Goal: Task Accomplishment & Management: Manage account settings

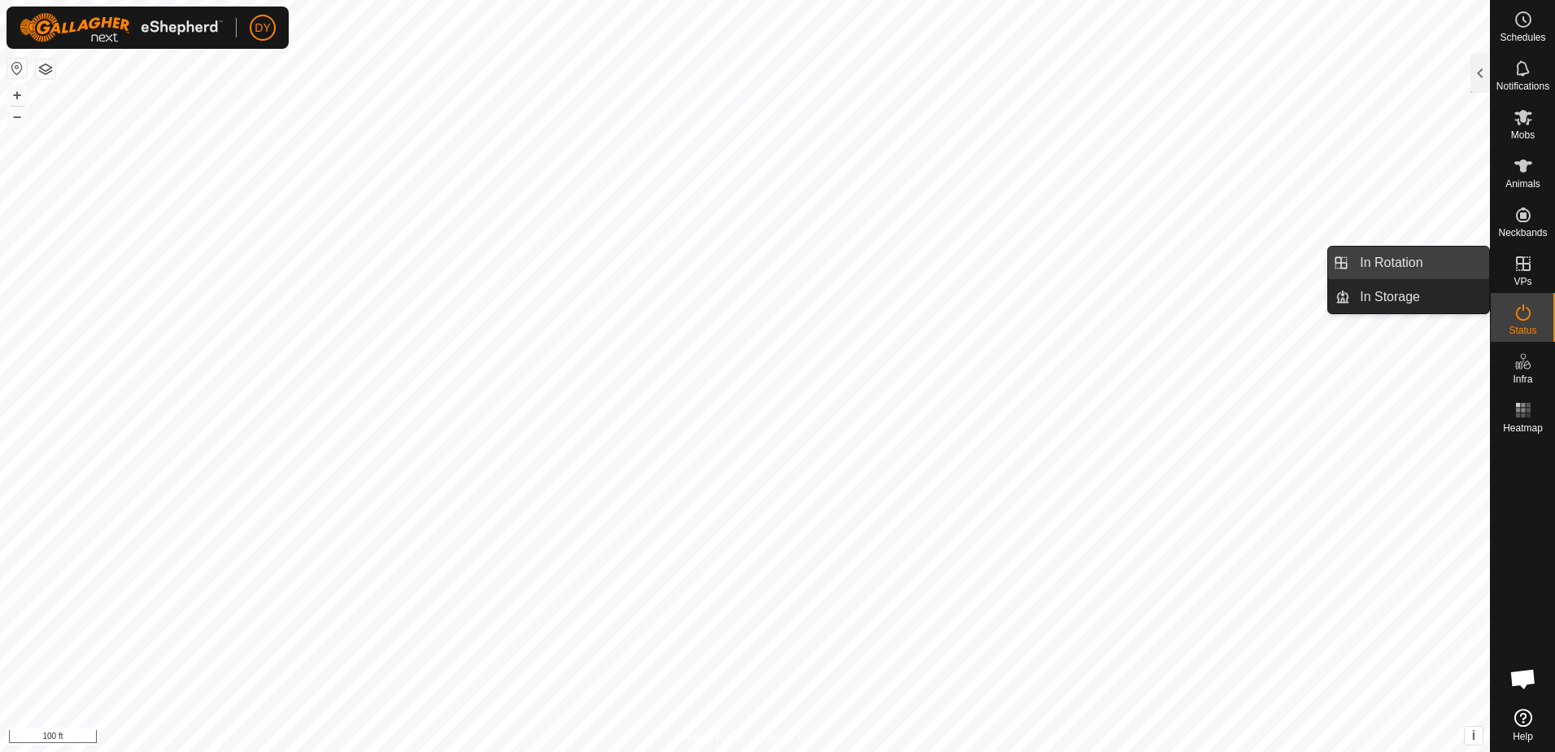
drag, startPoint x: 1462, startPoint y: 276, endPoint x: 1388, endPoint y: 264, distance: 74.9
click at [1388, 264] on link "In Rotation" at bounding box center [1419, 262] width 139 height 33
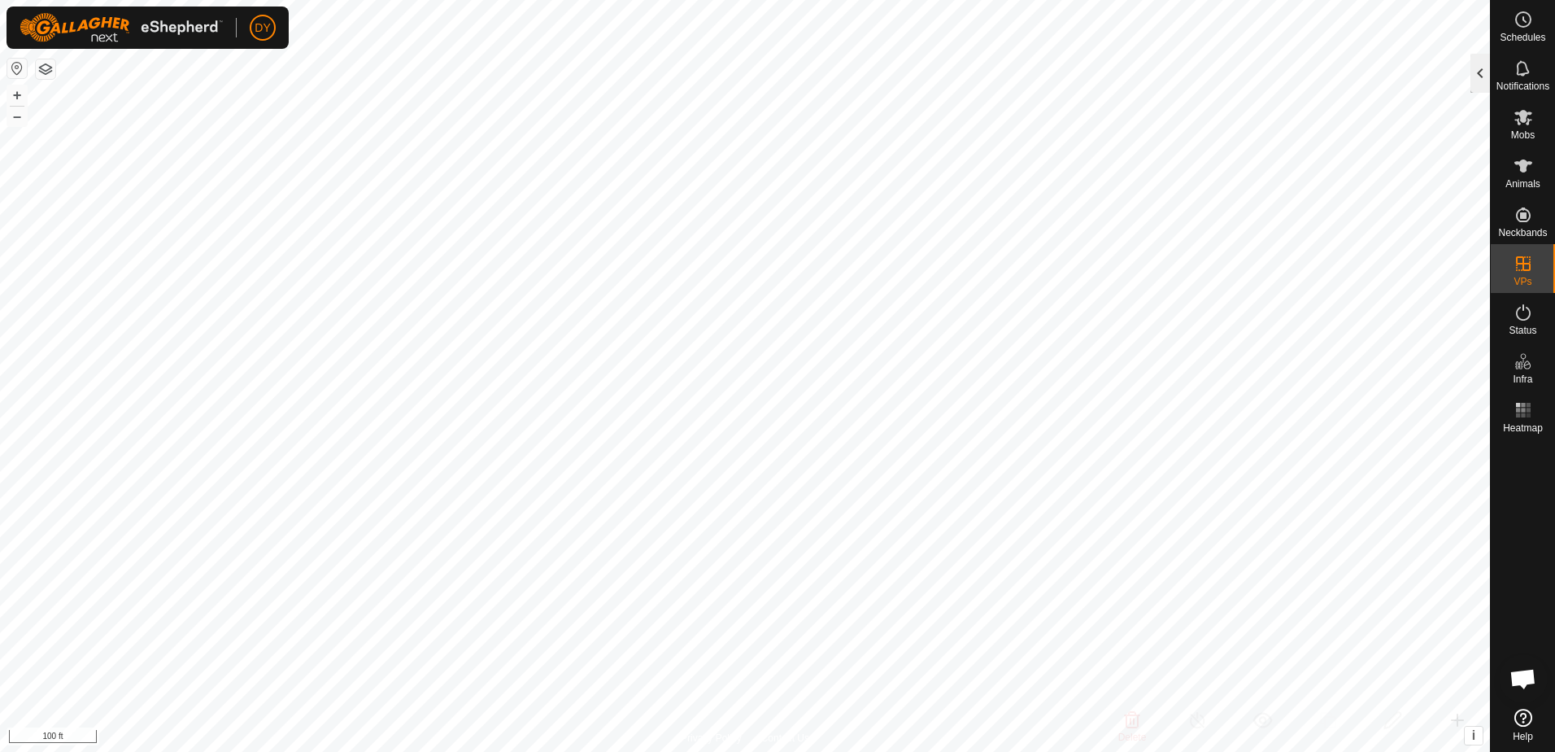
click at [1477, 70] on div at bounding box center [1481, 73] width 20 height 39
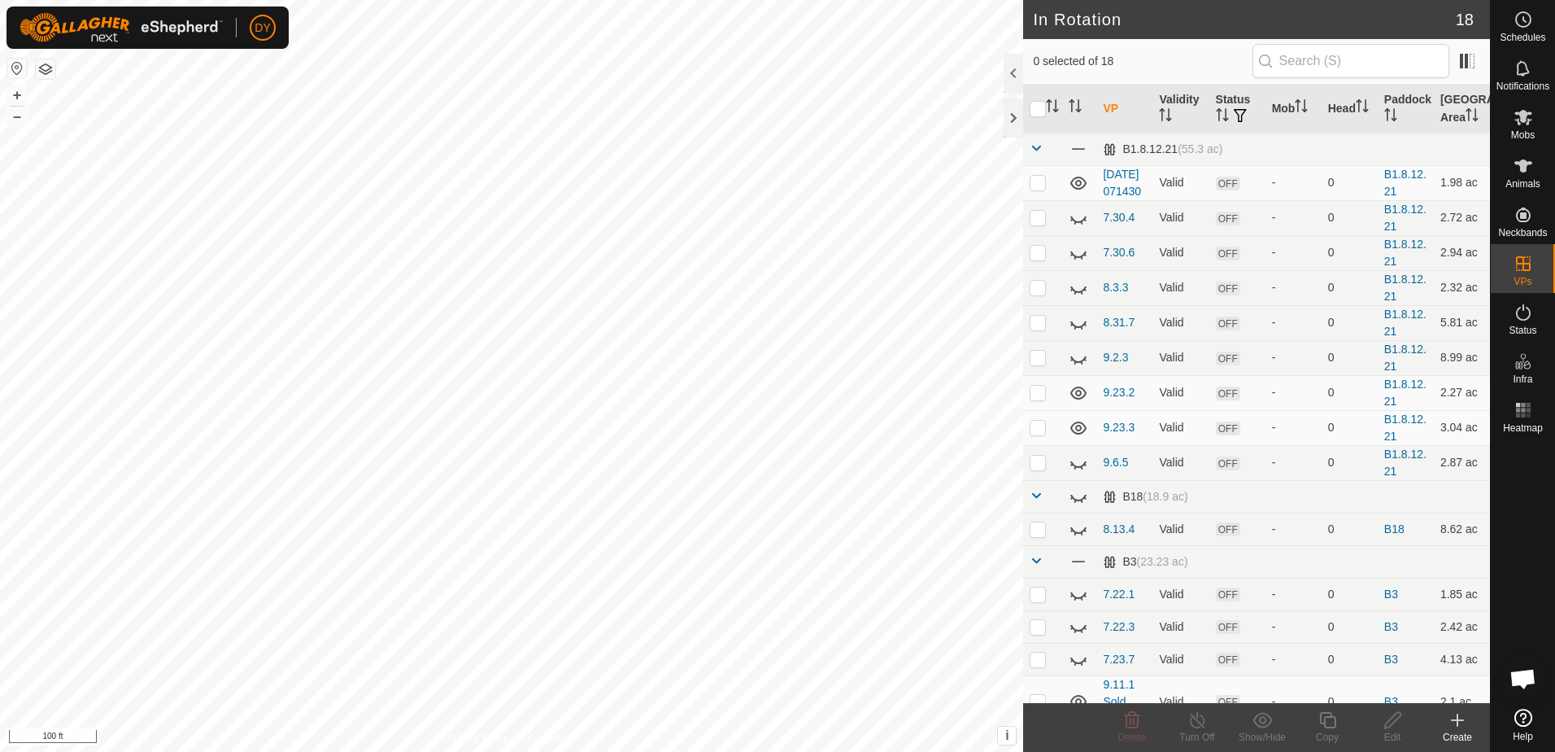
click at [1458, 720] on icon at bounding box center [1457, 720] width 11 height 0
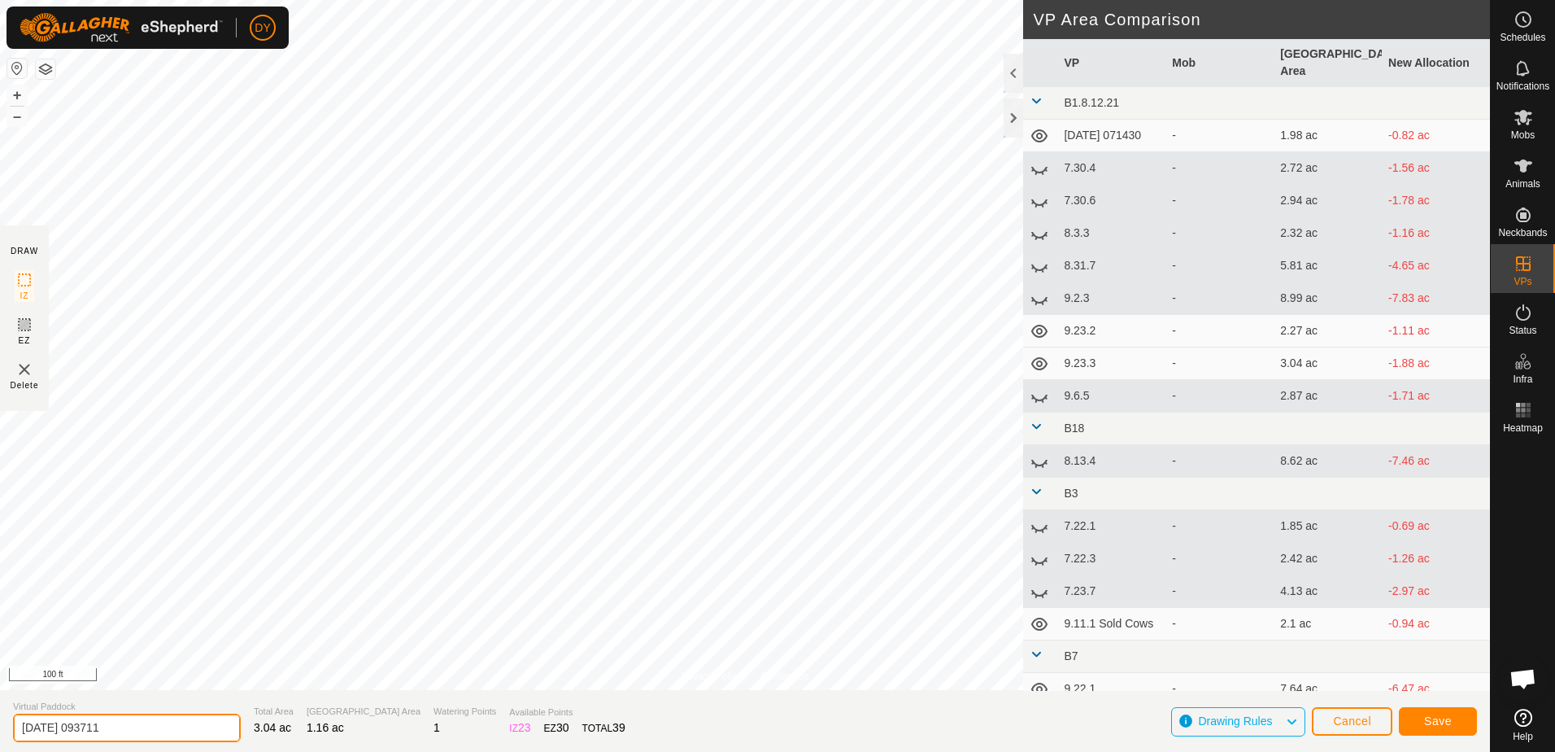
drag, startPoint x: 140, startPoint y: 725, endPoint x: -3, endPoint y: 717, distance: 143.4
click at [0, 717] on html "DY Schedules Notifications Mobs Animals Neckbands VPs Status Infra Heatmap Help…" at bounding box center [777, 376] width 1555 height 752
type input "9.23 Bulls"
click at [1440, 721] on span "Save" at bounding box center [1438, 720] width 28 height 13
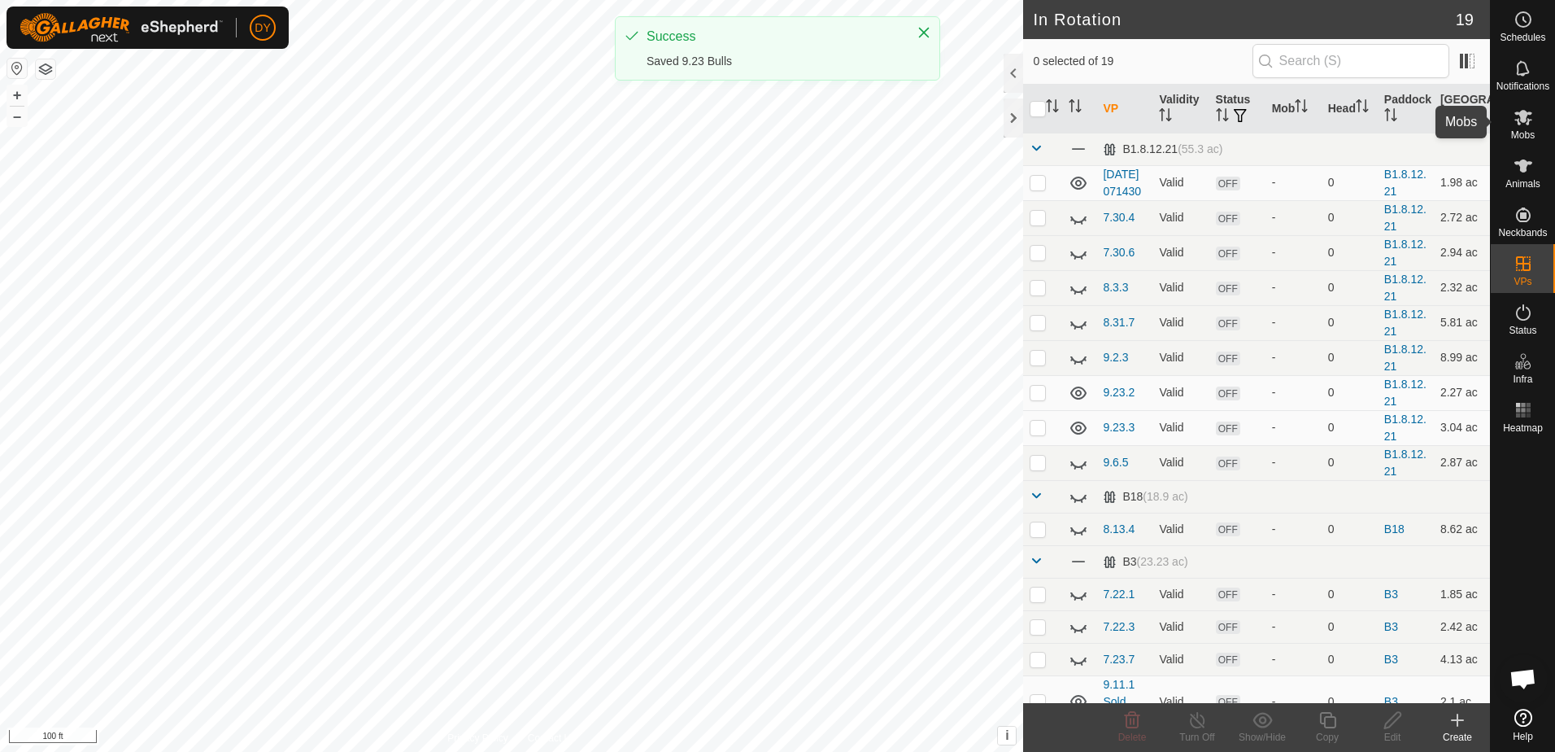
click at [1525, 119] on icon at bounding box center [1523, 117] width 18 height 15
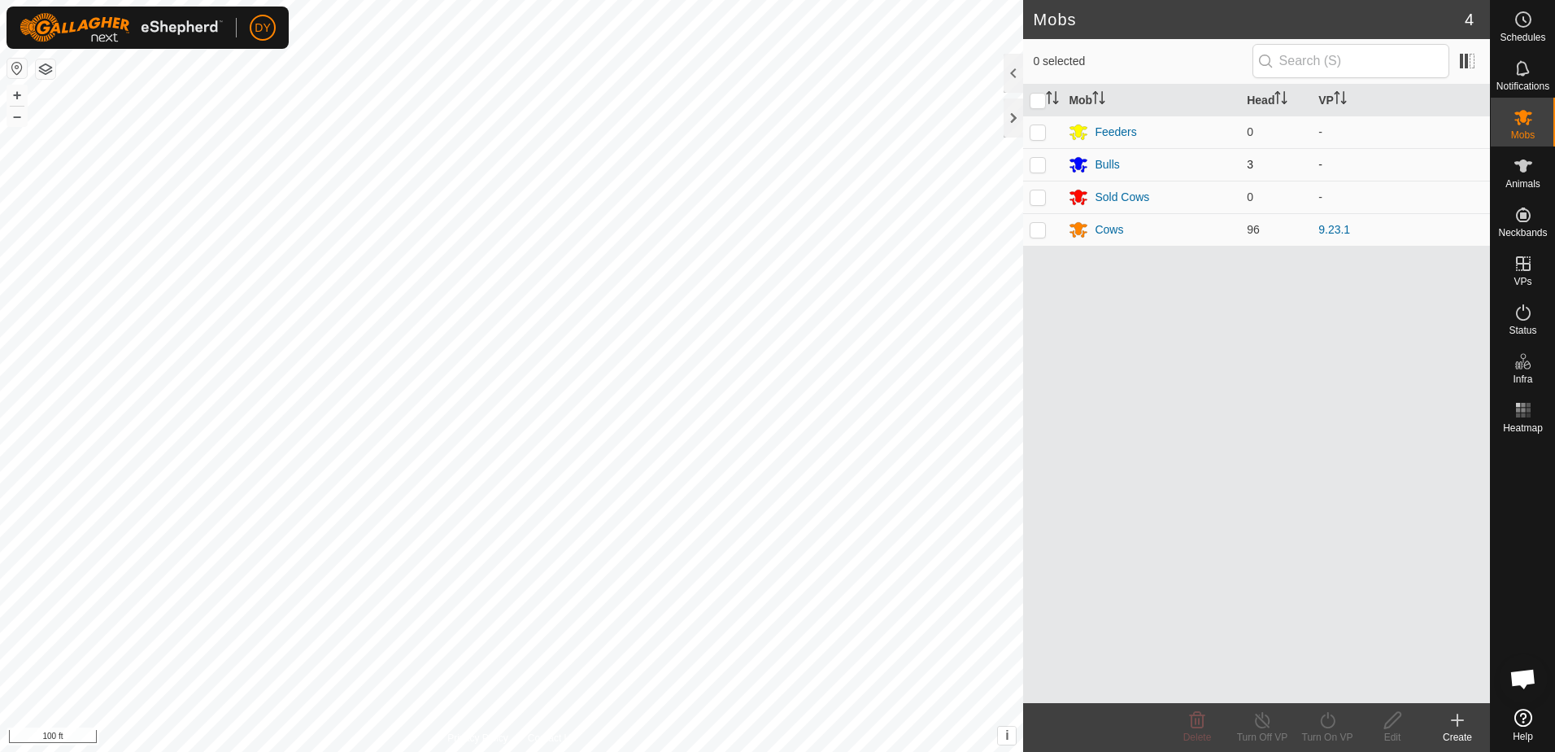
click at [1037, 168] on p-checkbox at bounding box center [1038, 164] width 16 height 13
checkbox input "true"
click at [1326, 726] on icon at bounding box center [1327, 720] width 15 height 16
click at [1322, 685] on link "Now" at bounding box center [1376, 684] width 161 height 33
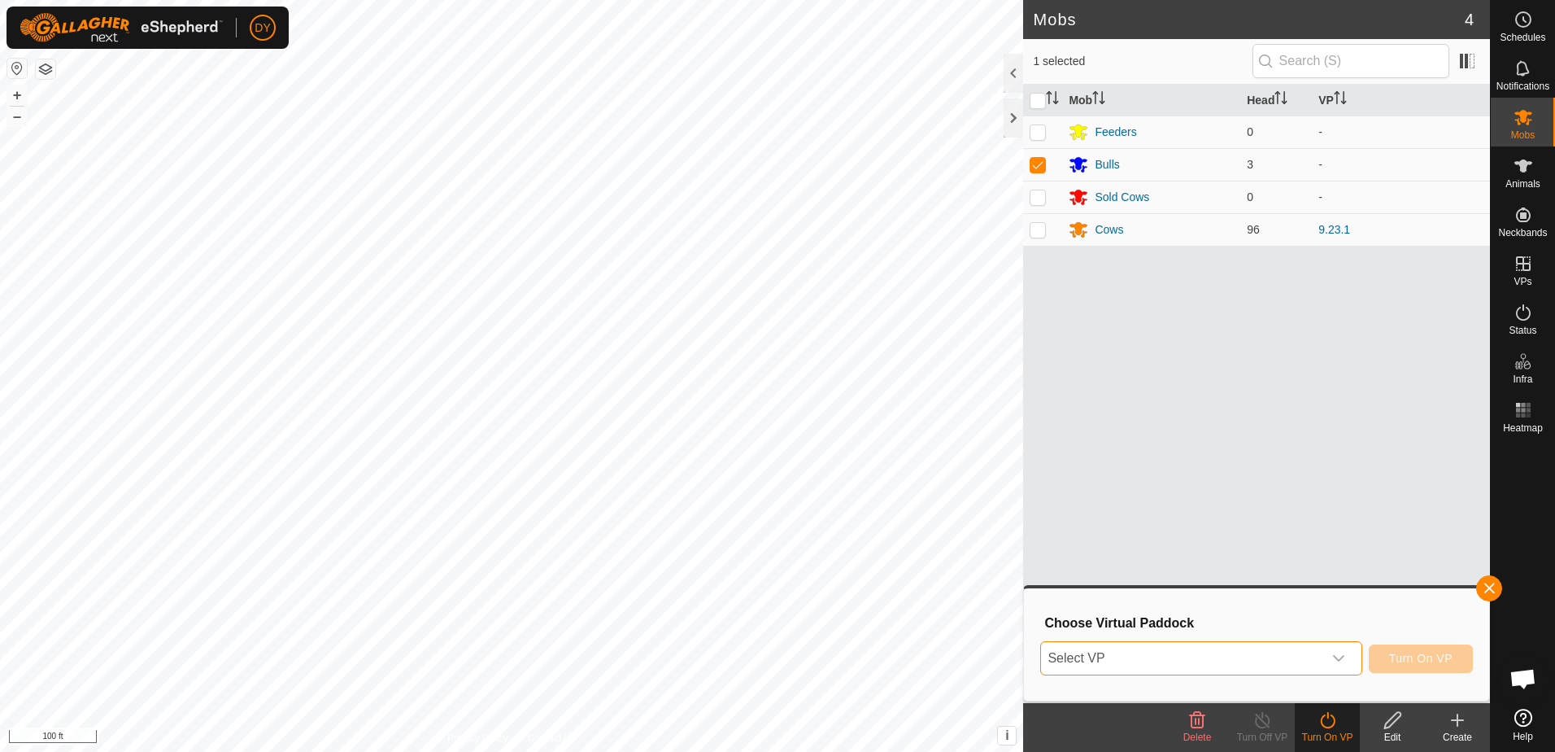
click at [1248, 661] on span "Select VP" at bounding box center [1181, 658] width 281 height 33
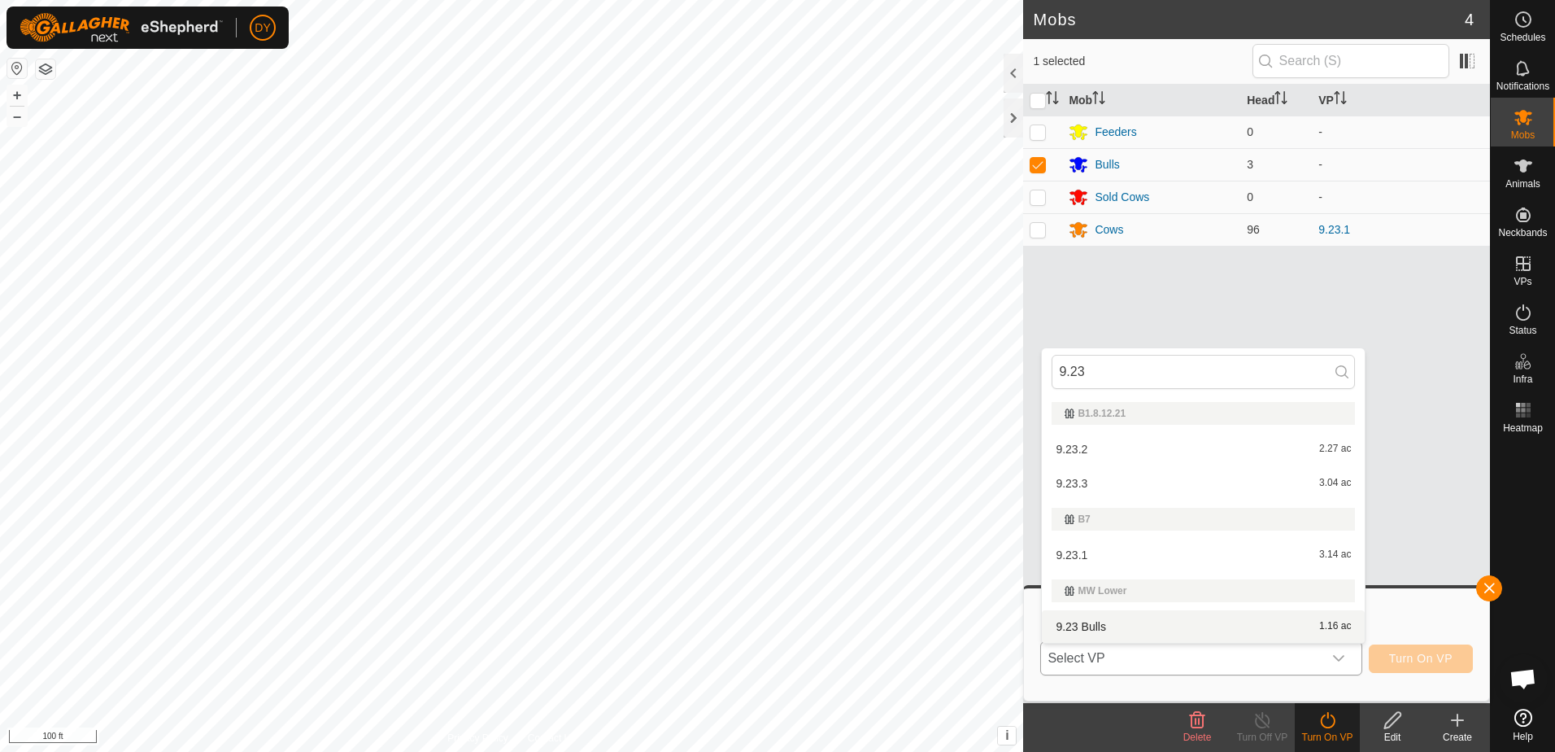
type input "9.23"
click at [1100, 625] on li "9.23 Bulls 1.16 ac" at bounding box center [1203, 626] width 323 height 33
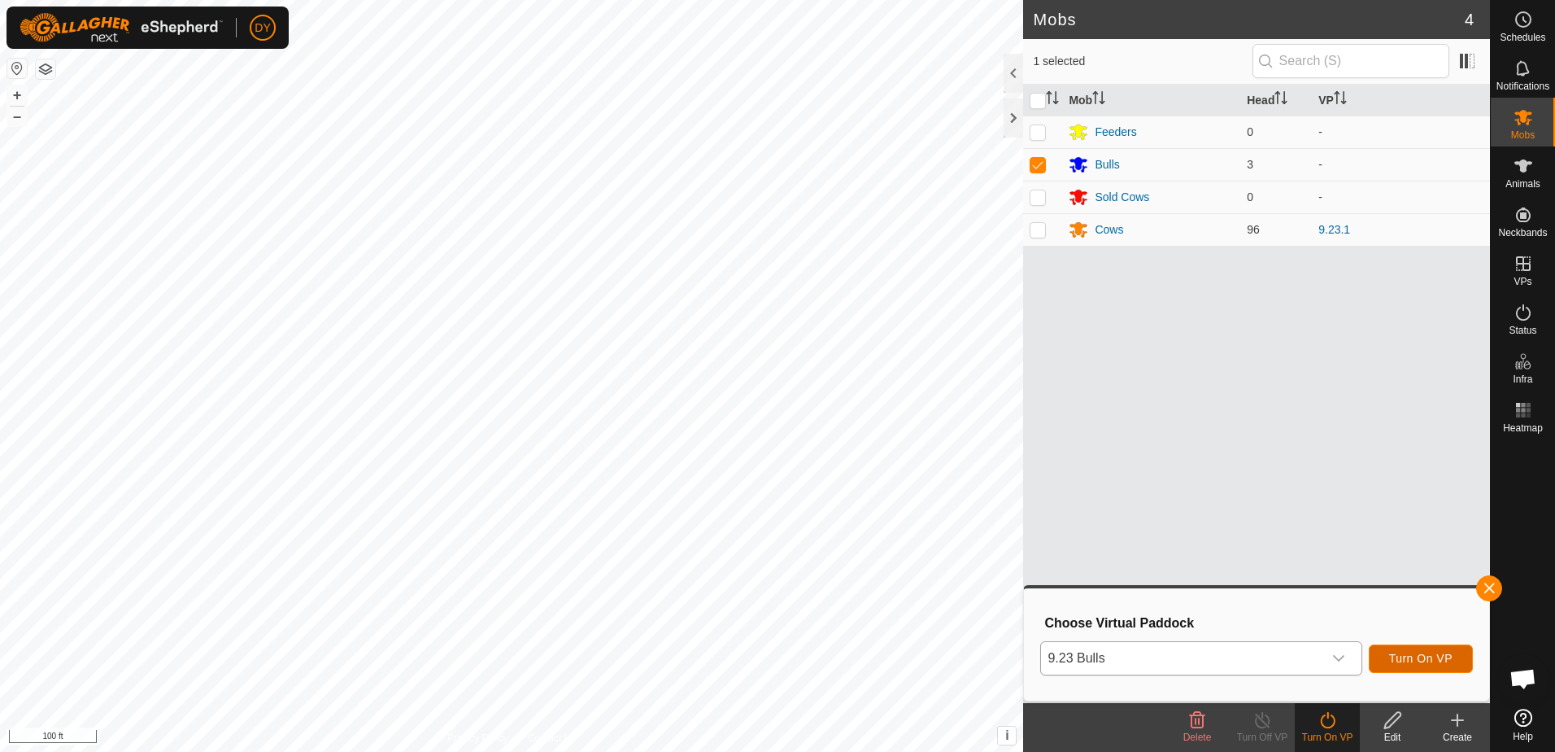
click at [1440, 657] on span "Turn On VP" at bounding box center [1420, 657] width 63 height 13
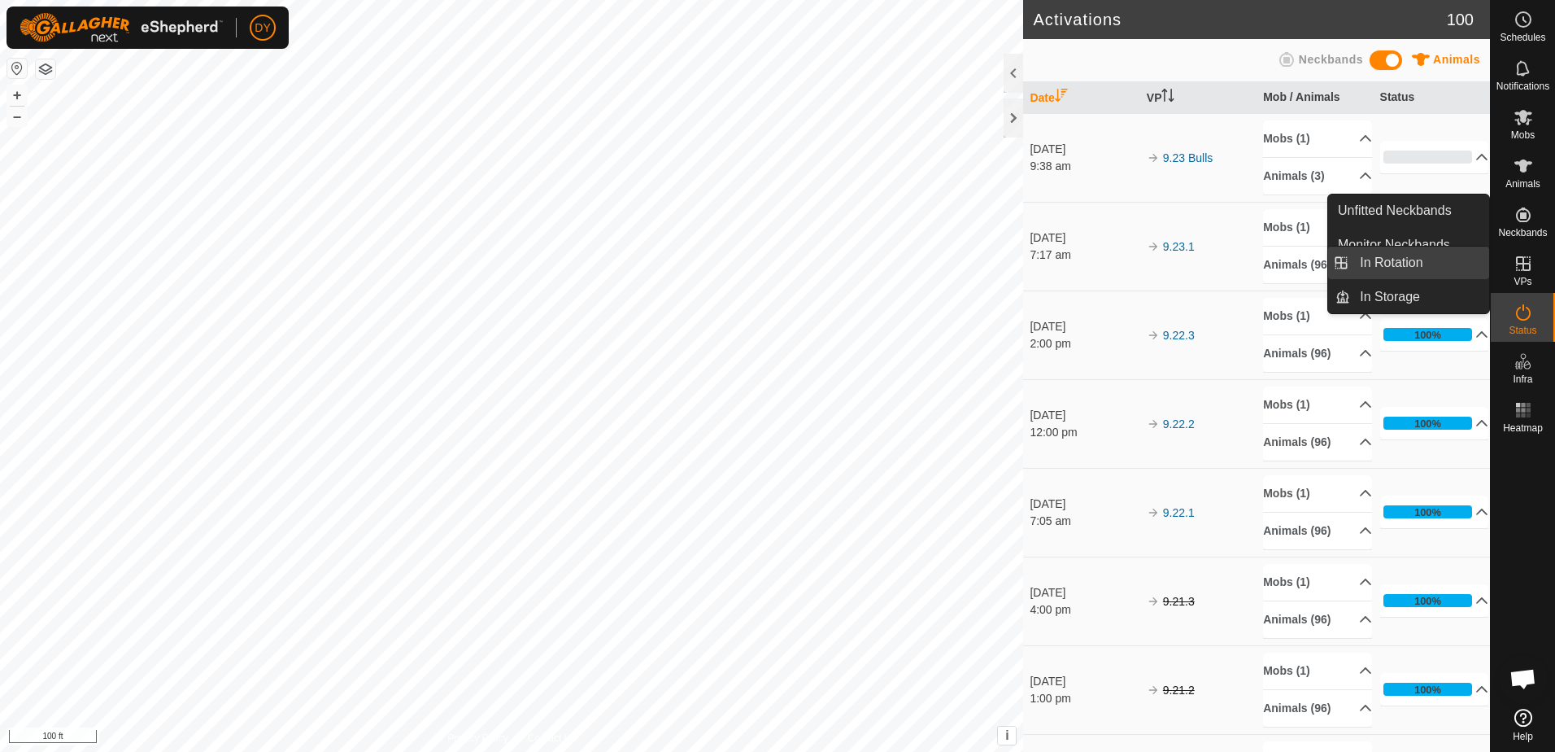
click at [1431, 262] on link "In Rotation" at bounding box center [1419, 262] width 139 height 33
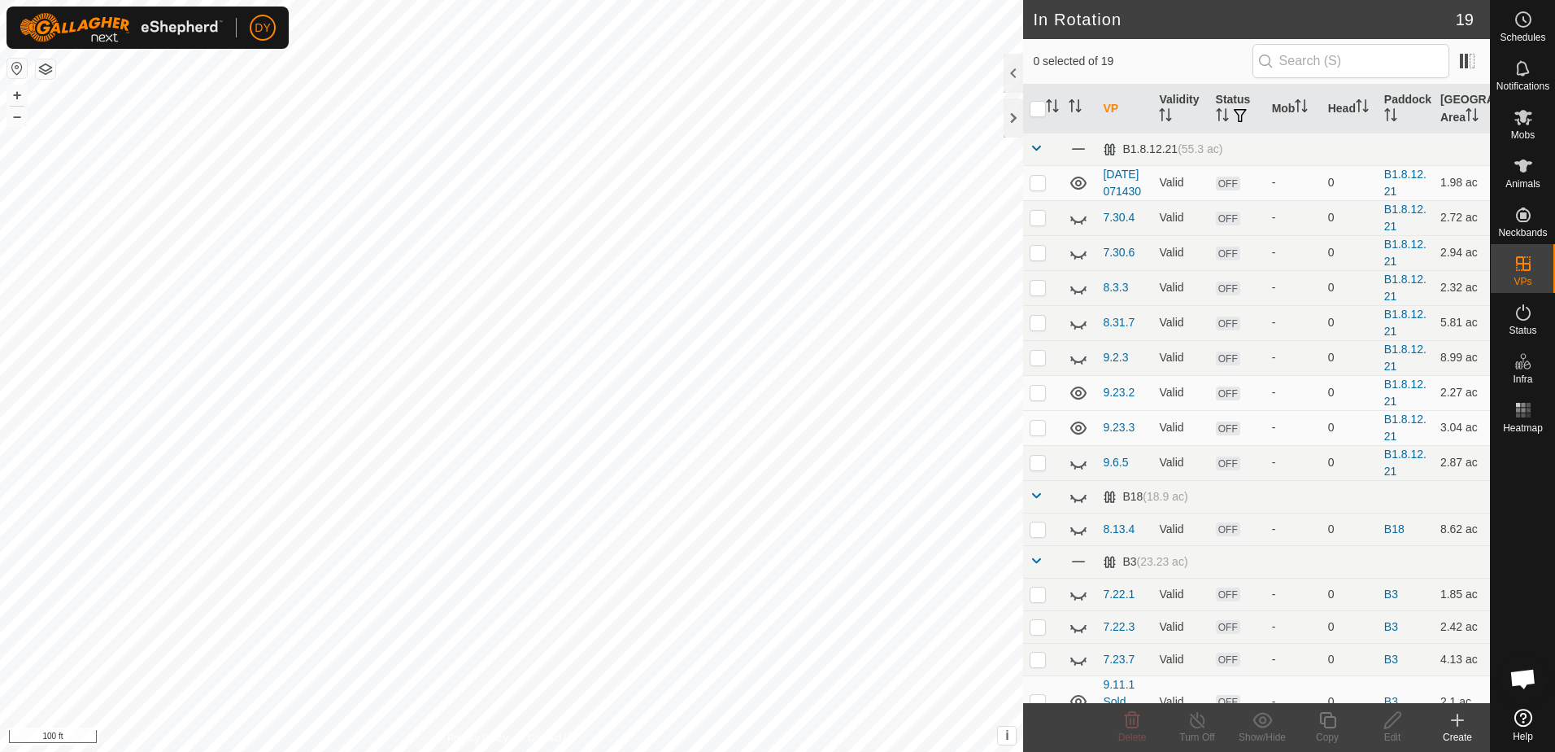
checkbox input "true"
click at [1325, 722] on icon at bounding box center [1327, 720] width 16 height 16
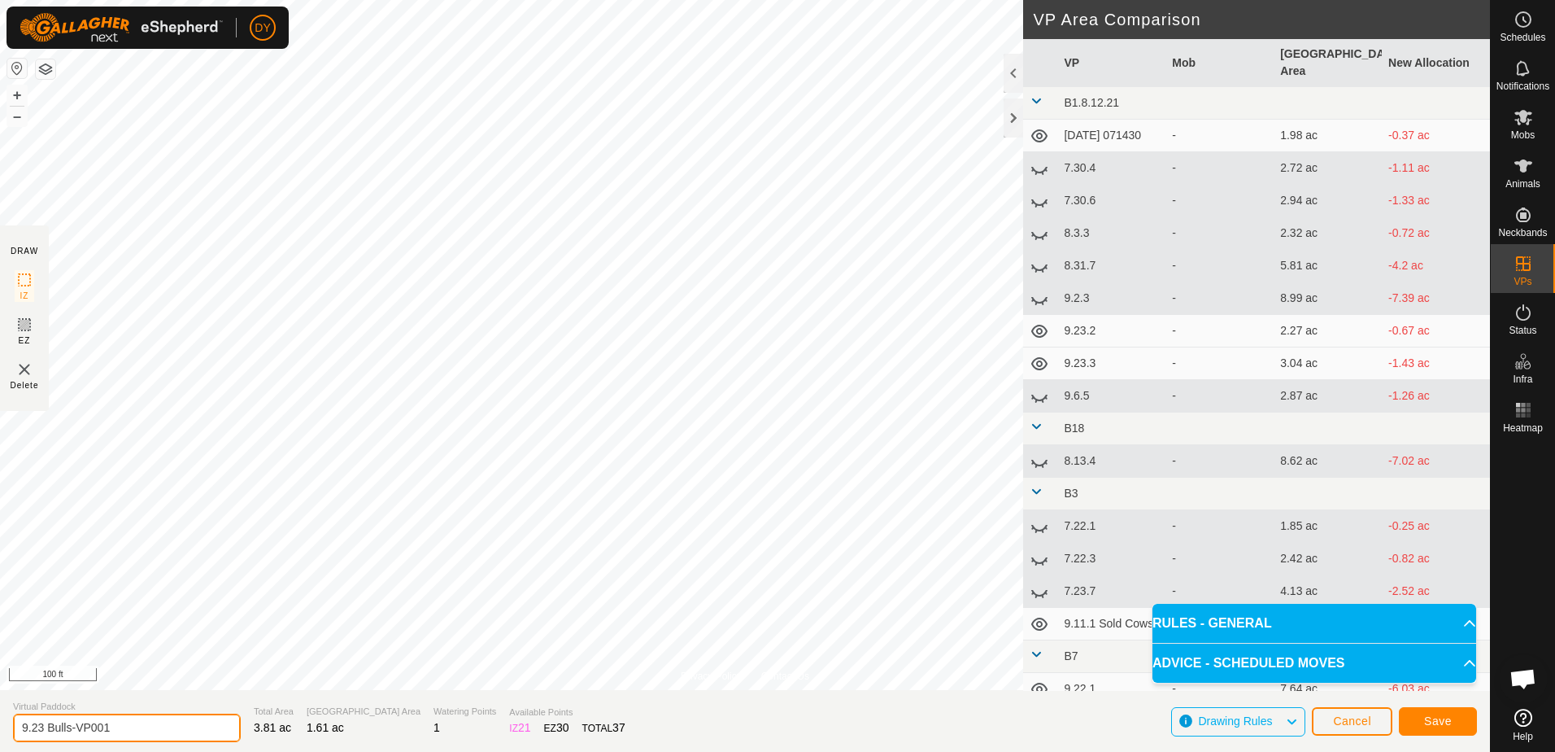
drag, startPoint x: 105, startPoint y: 726, endPoint x: 50, endPoint y: 727, distance: 54.5
click at [50, 727] on input "9.23 Bulls-VP001" at bounding box center [127, 727] width 228 height 28
type input "9.23 B9"
click at [1417, 717] on button "Save" at bounding box center [1438, 721] width 78 height 28
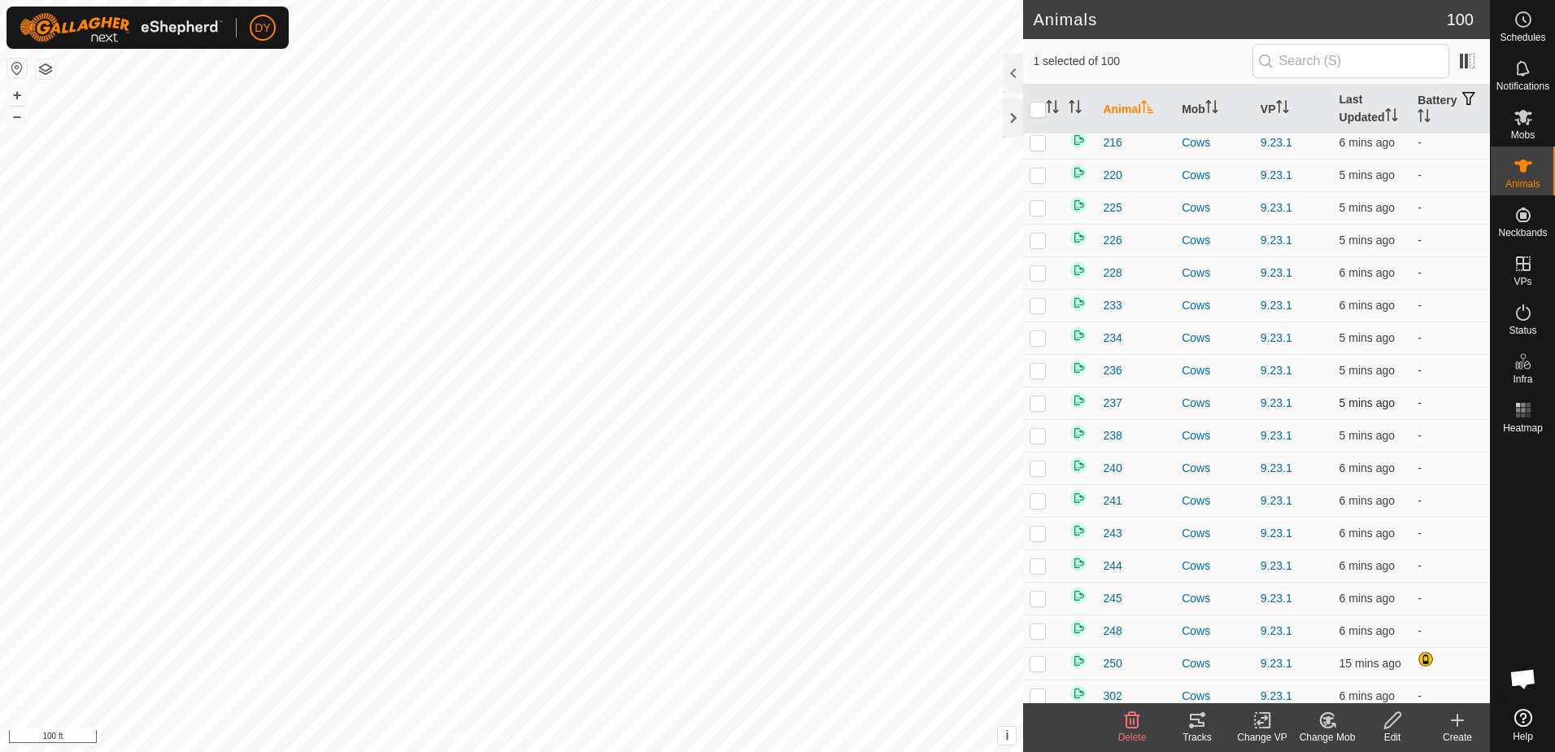
scroll to position [244, 0]
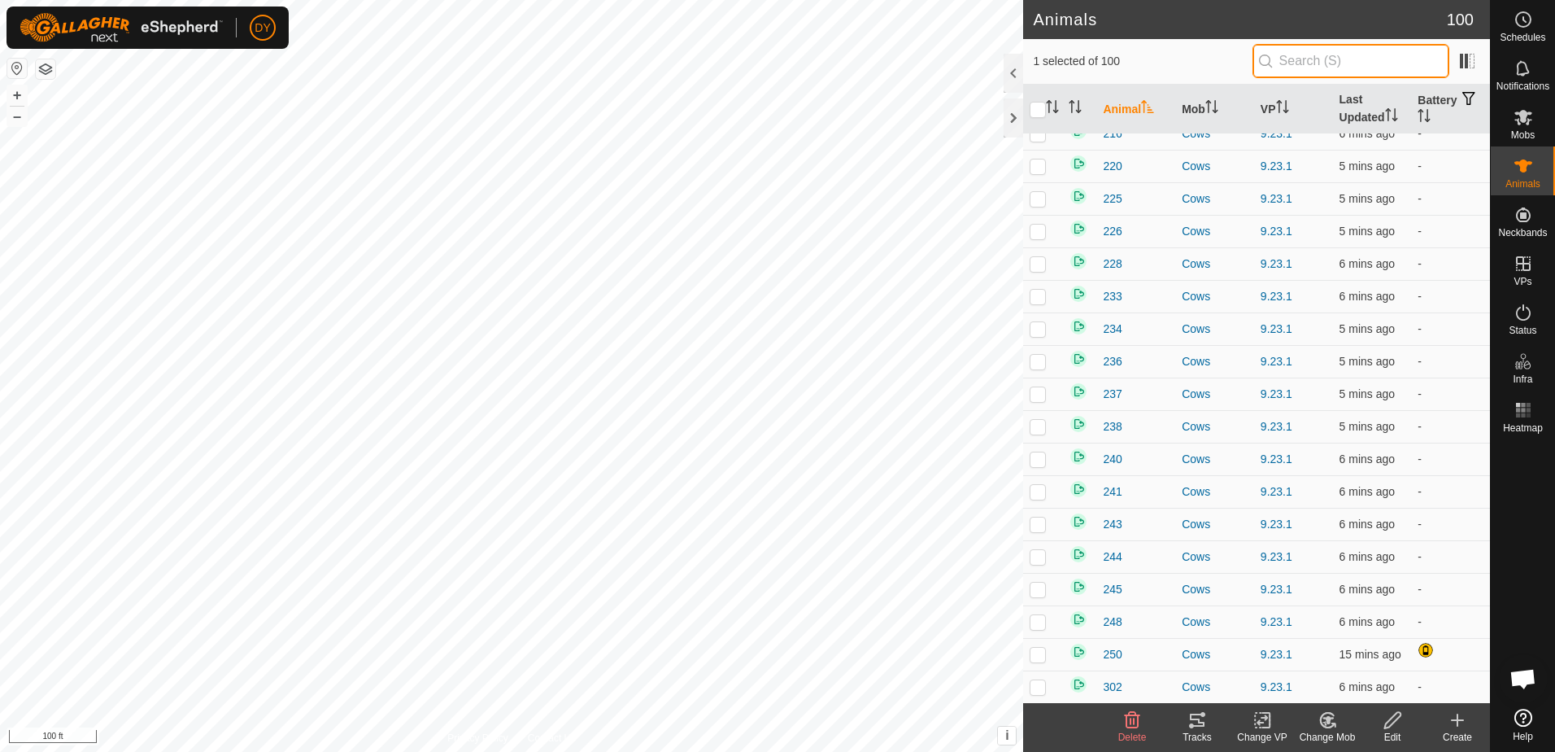
click at [1318, 61] on input "text" at bounding box center [1351, 61] width 197 height 34
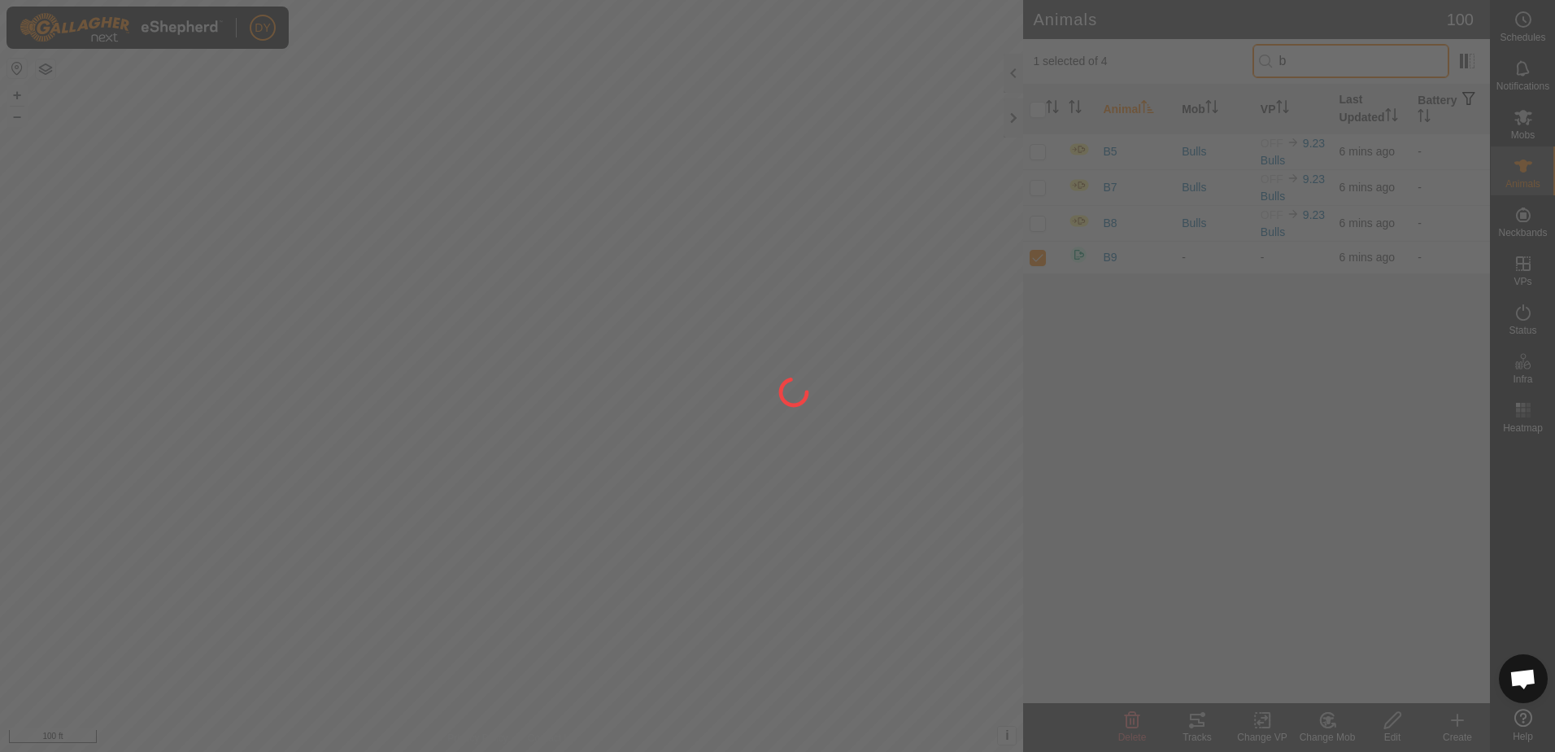
scroll to position [0, 0]
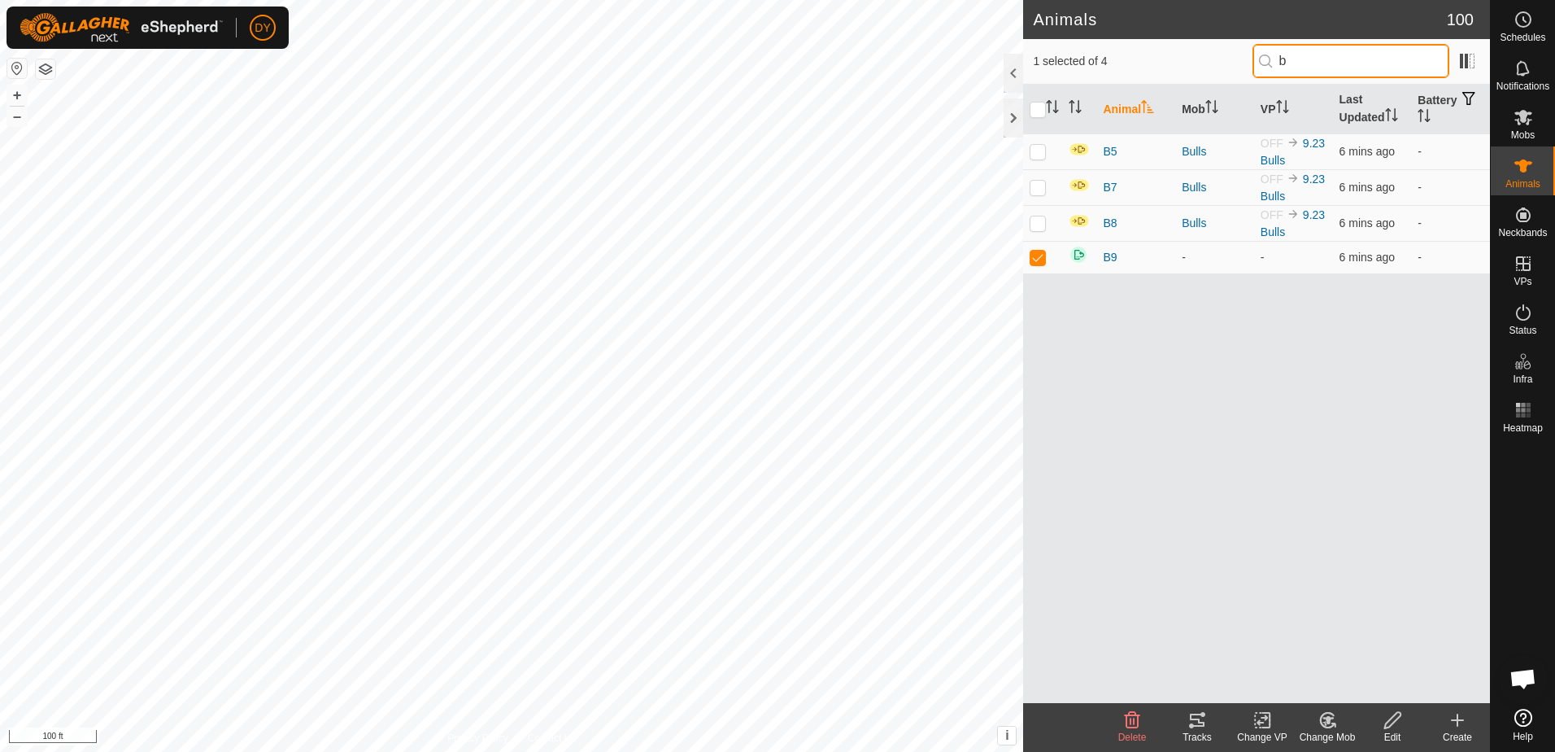
type input "b9"
checkbox input "true"
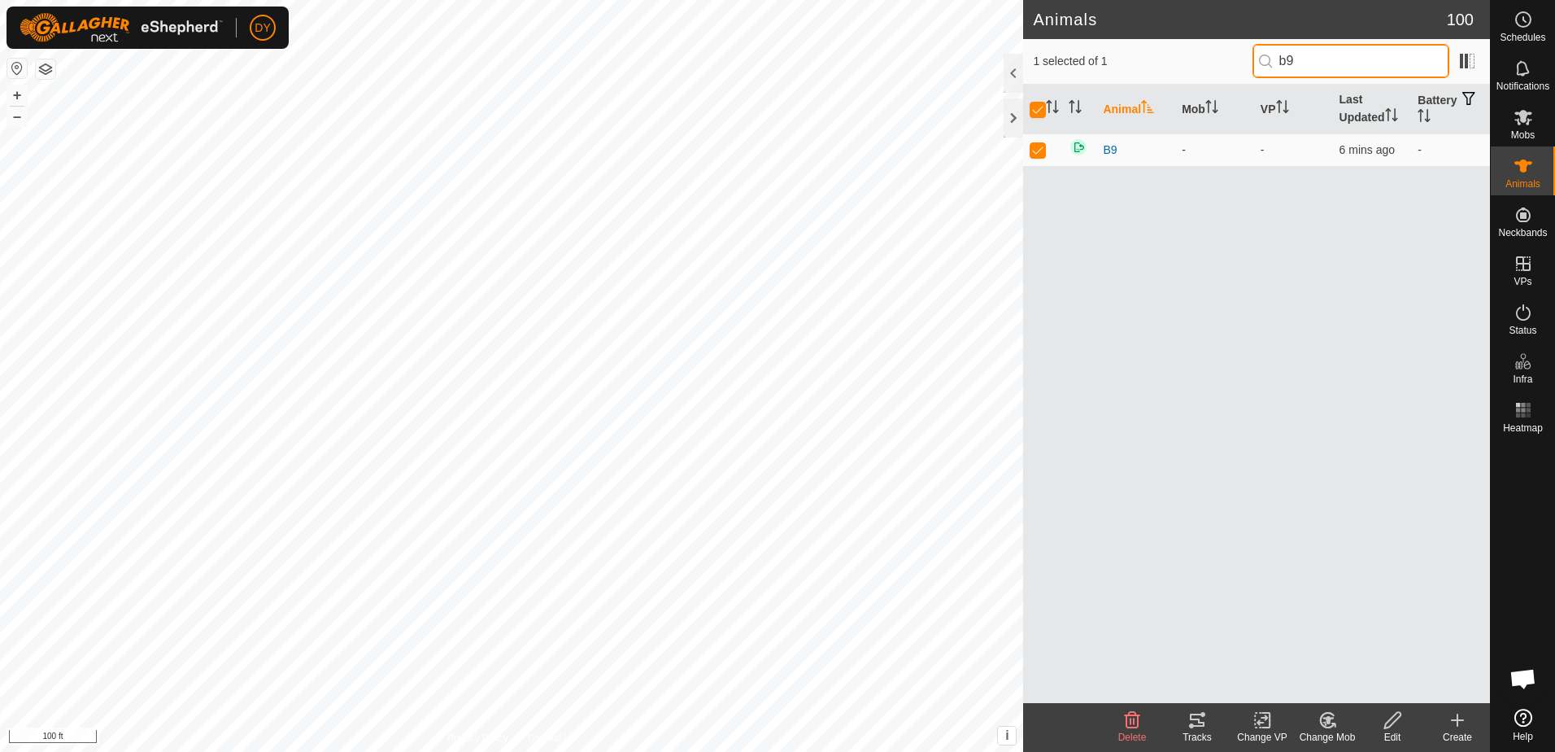
type input "b9"
click at [1261, 716] on icon at bounding box center [1263, 720] width 20 height 20
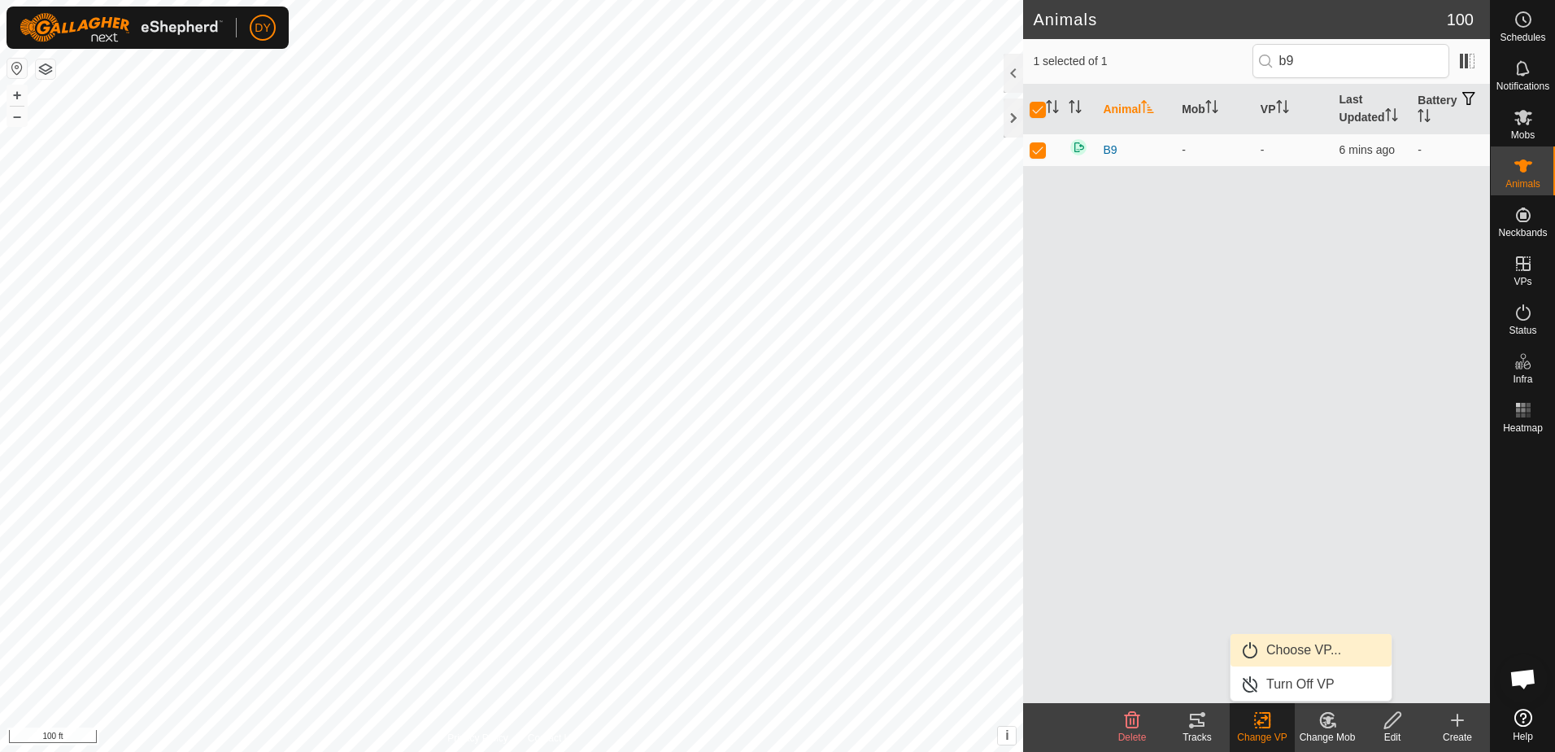
click at [1277, 651] on link "Choose VP..." at bounding box center [1311, 650] width 161 height 33
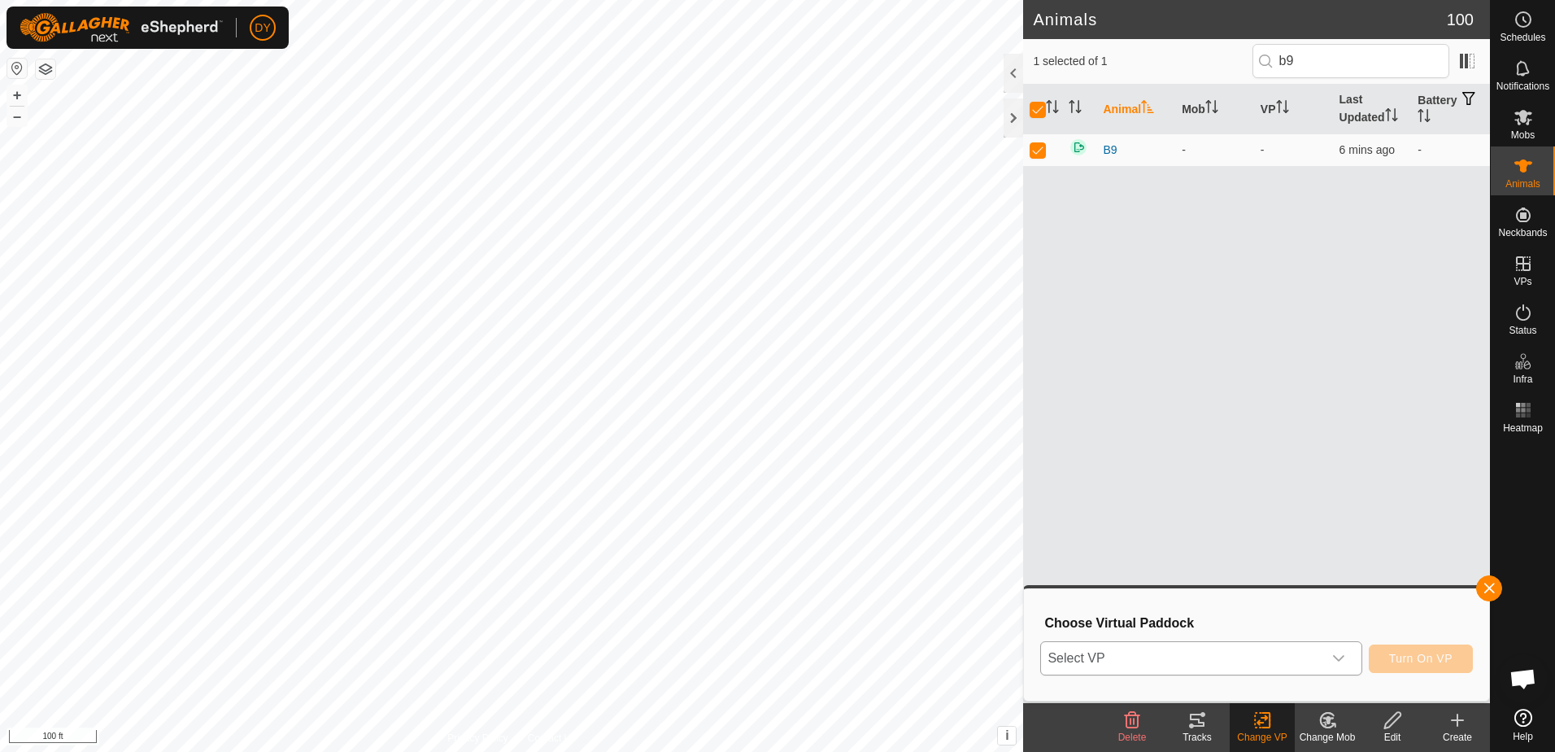
click at [1228, 664] on span "Select VP" at bounding box center [1181, 658] width 281 height 33
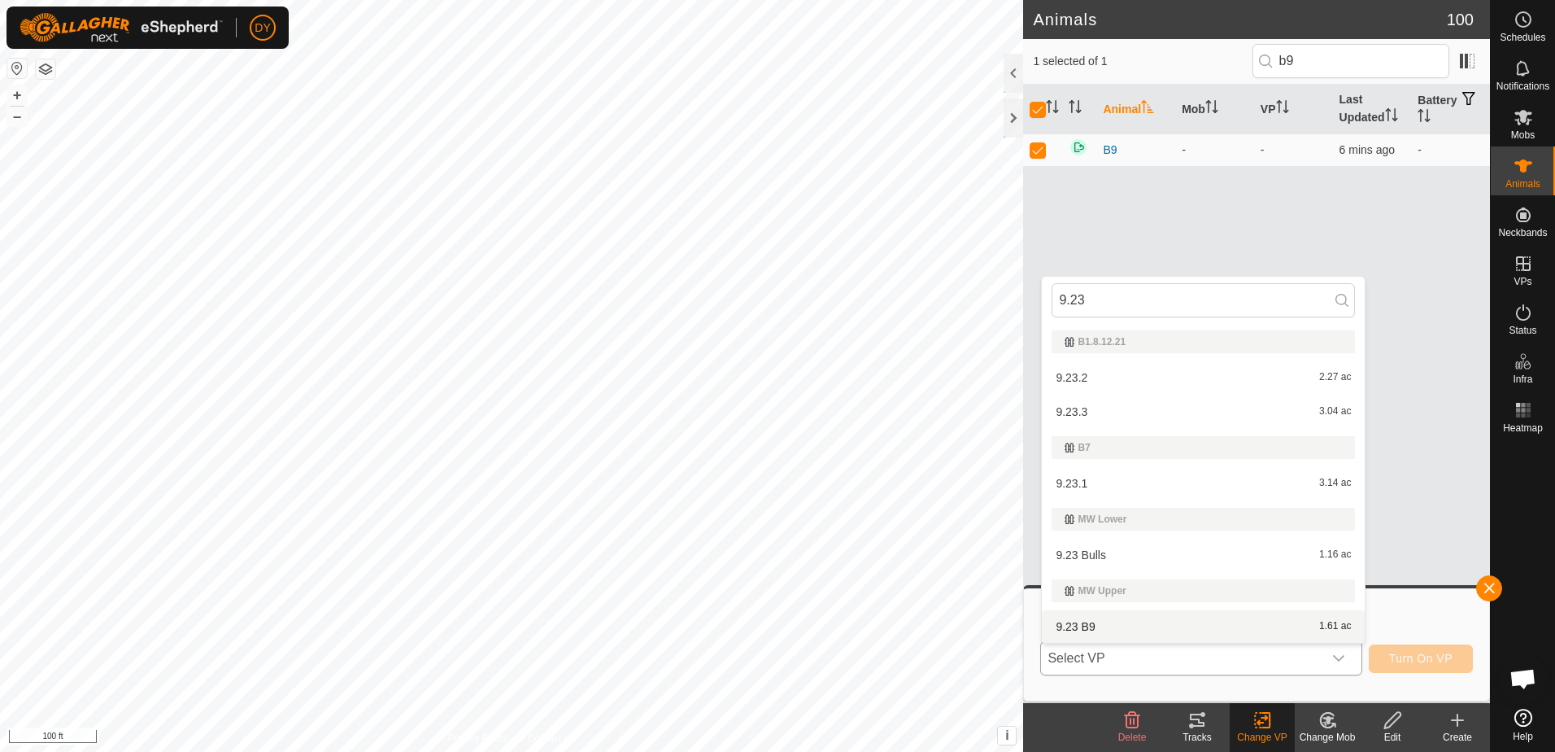
type input "9.23"
click at [1096, 625] on li "9.23 B9 1.61 ac" at bounding box center [1203, 626] width 323 height 33
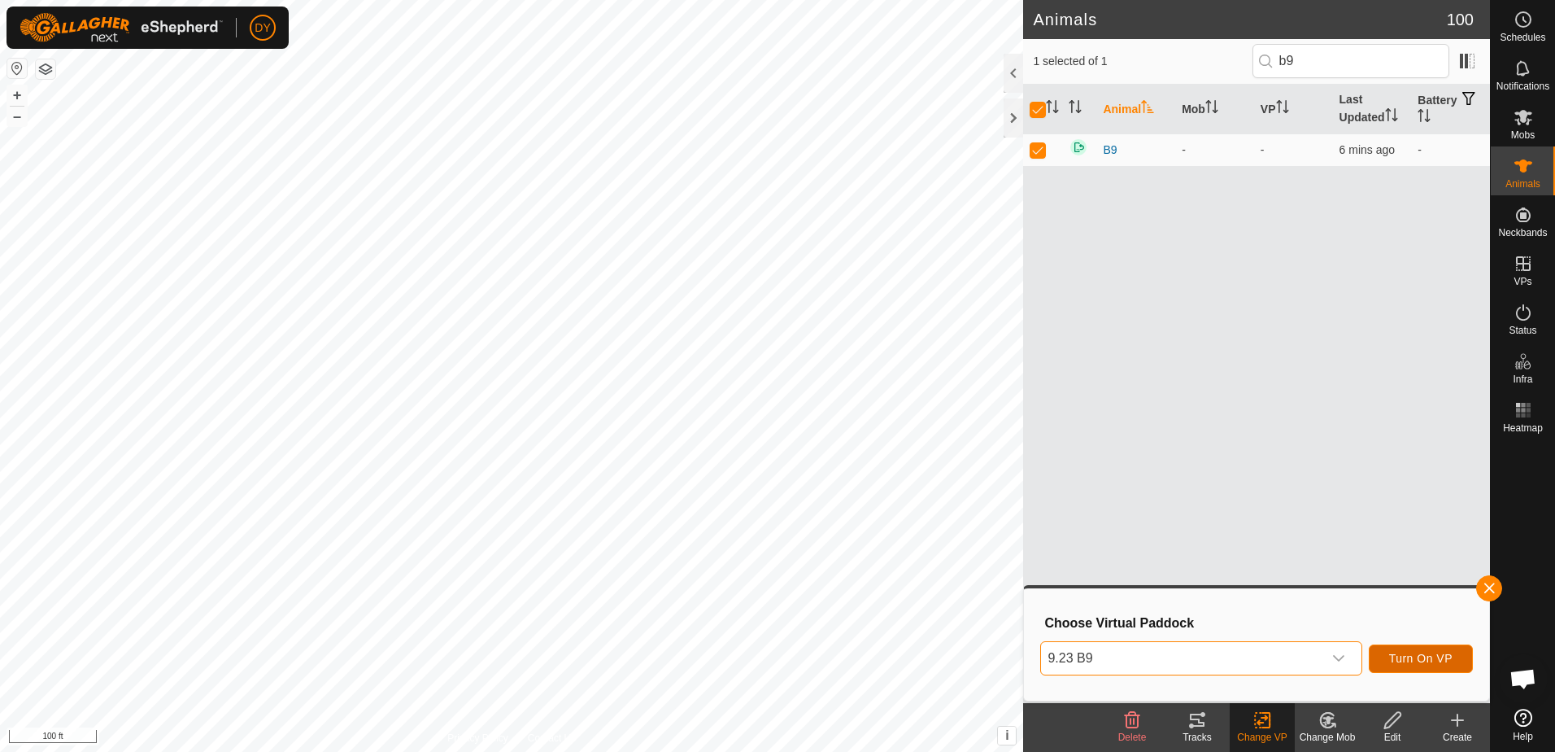
click at [1440, 660] on span "Turn On VP" at bounding box center [1420, 657] width 63 height 13
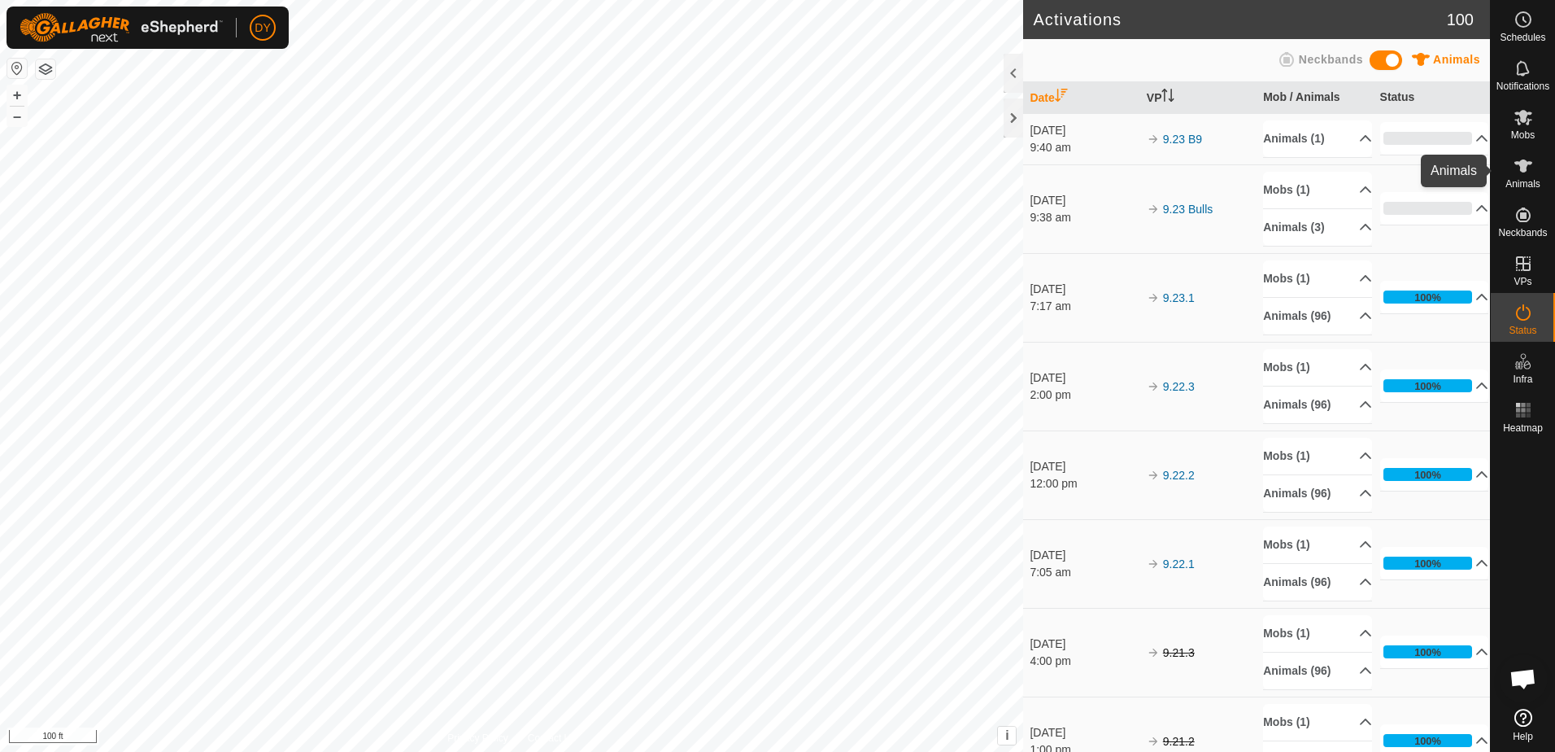
click at [1517, 172] on icon at bounding box center [1524, 166] width 20 height 20
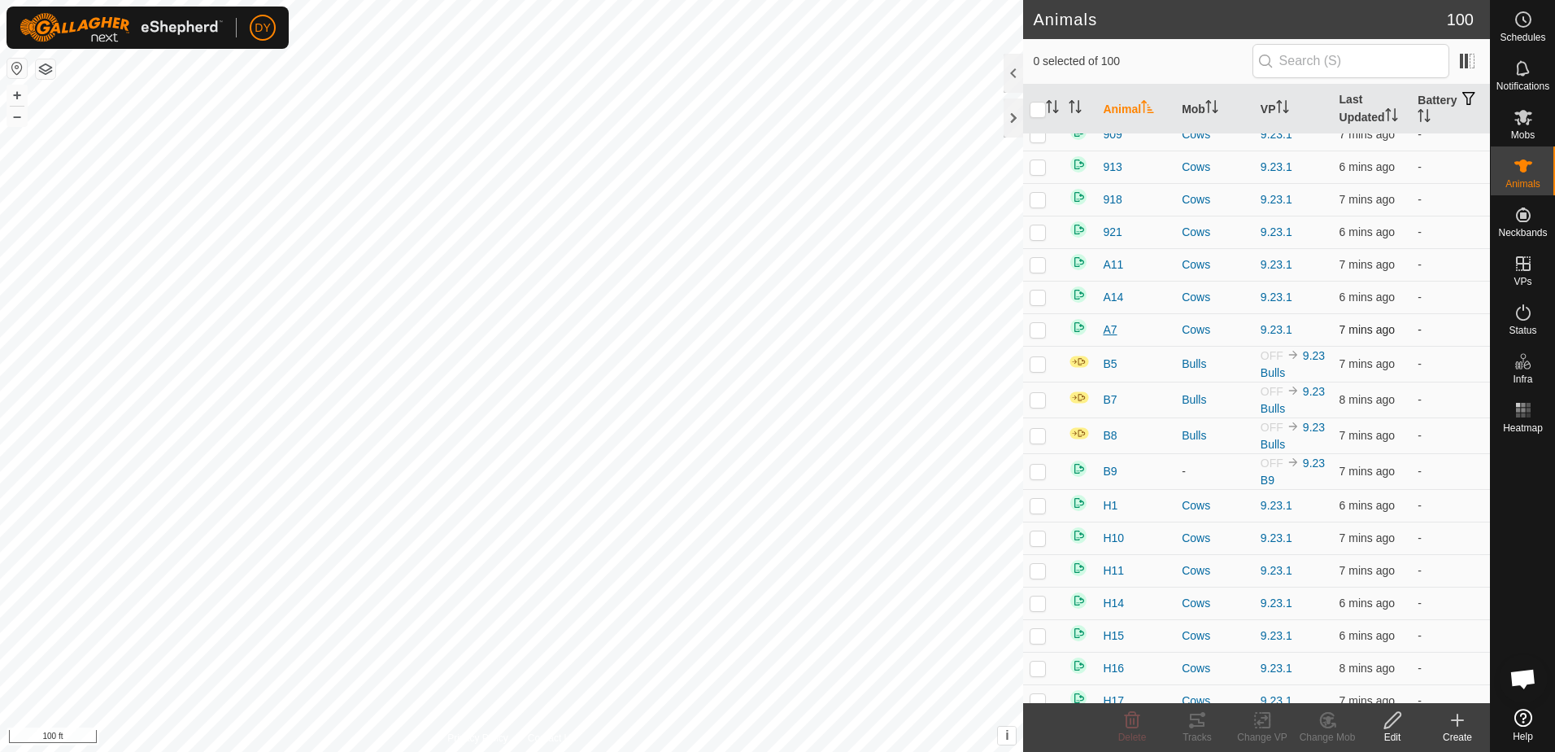
scroll to position [2359, 0]
click at [1079, 362] on img at bounding box center [1079, 361] width 21 height 14
click at [1079, 108] on icon "Activate to sort" at bounding box center [1079, 106] width 2 height 13
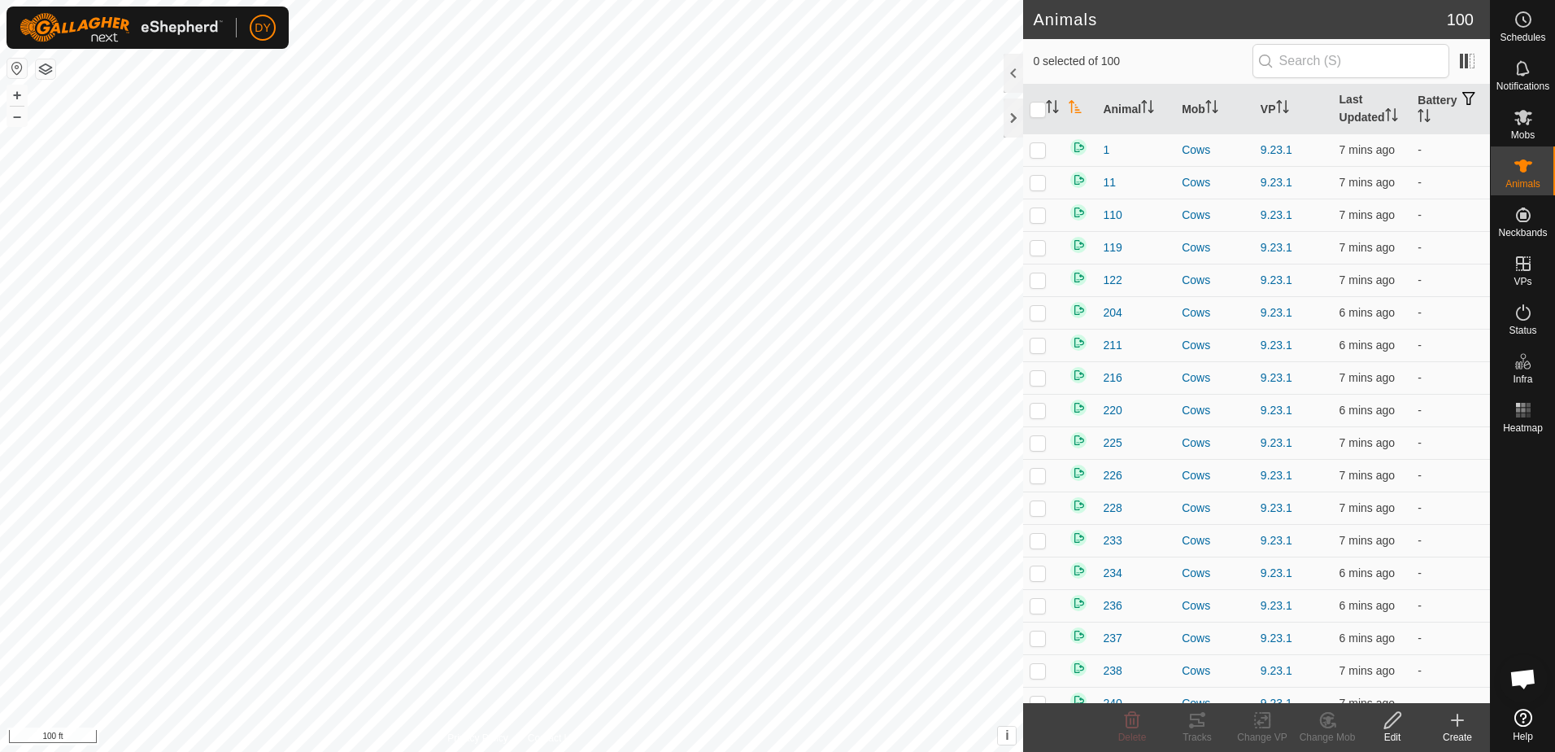
click at [1076, 108] on icon "Activate to sort" at bounding box center [1075, 106] width 13 height 13
click at [1070, 276] on img at bounding box center [1079, 278] width 20 height 20
click at [1074, 276] on img at bounding box center [1079, 278] width 20 height 20
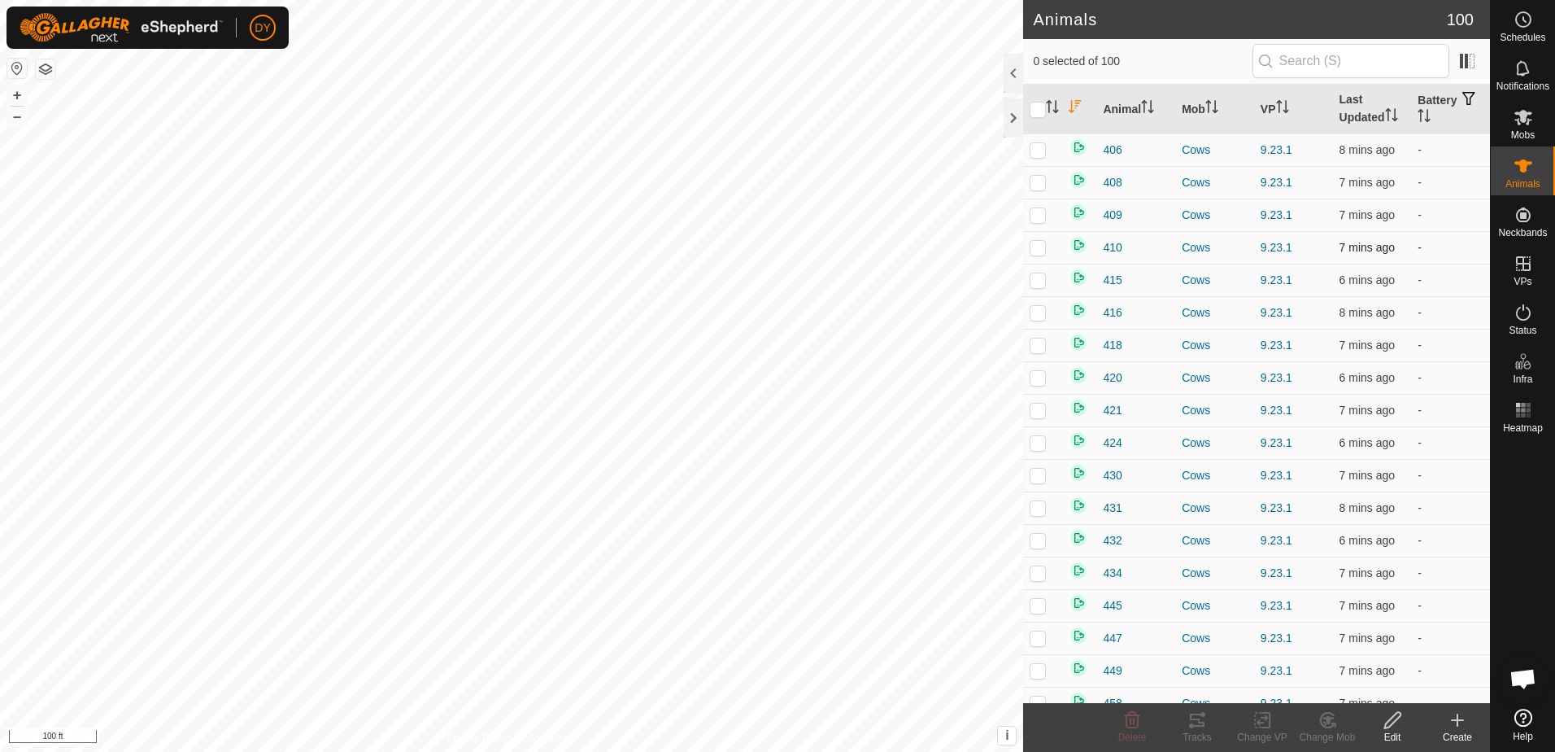
drag, startPoint x: 1074, startPoint y: 276, endPoint x: 1078, endPoint y: 245, distance: 31.1
click at [1078, 245] on img at bounding box center [1079, 245] width 20 height 20
click at [1118, 249] on span "410" at bounding box center [1112, 247] width 19 height 17
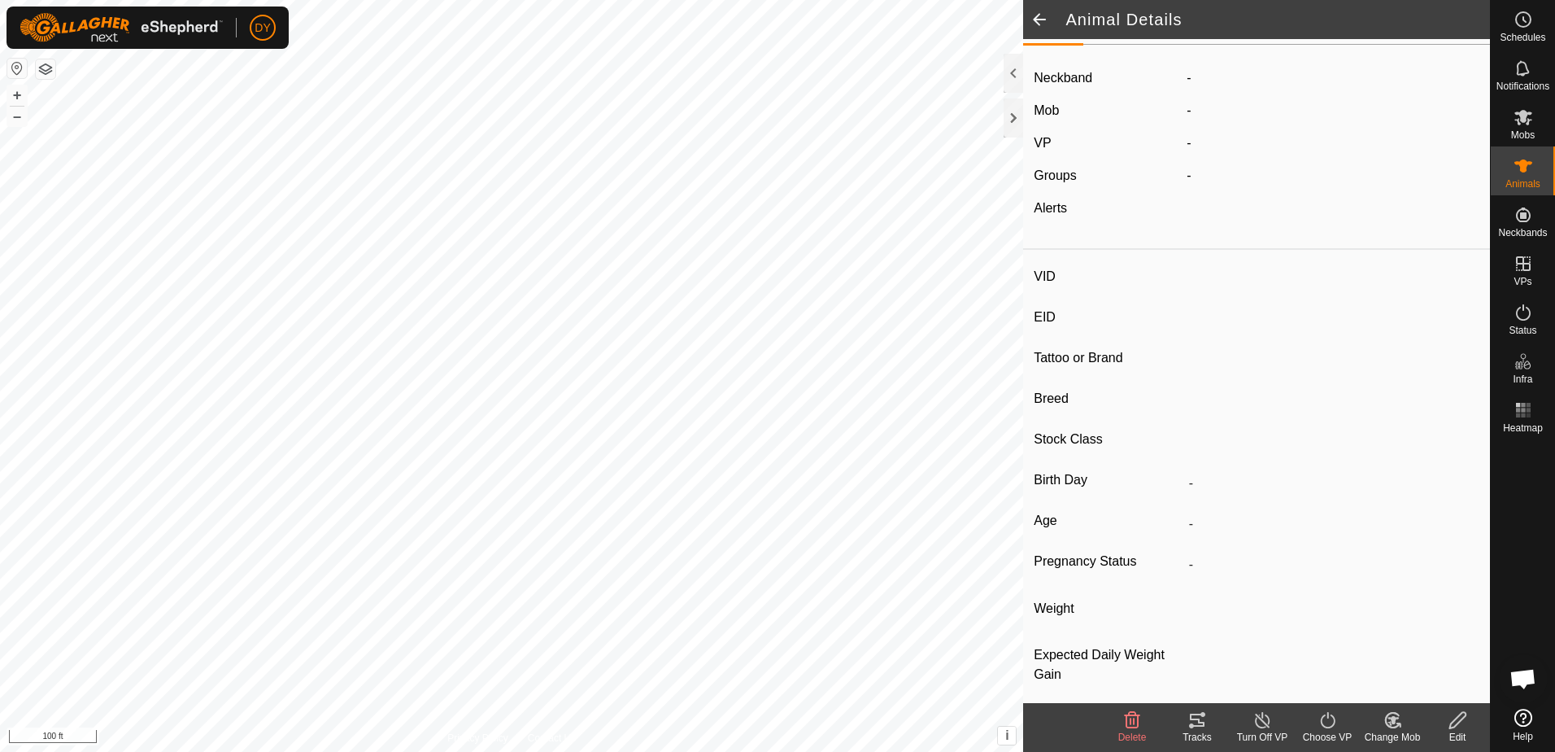
scroll to position [36, 0]
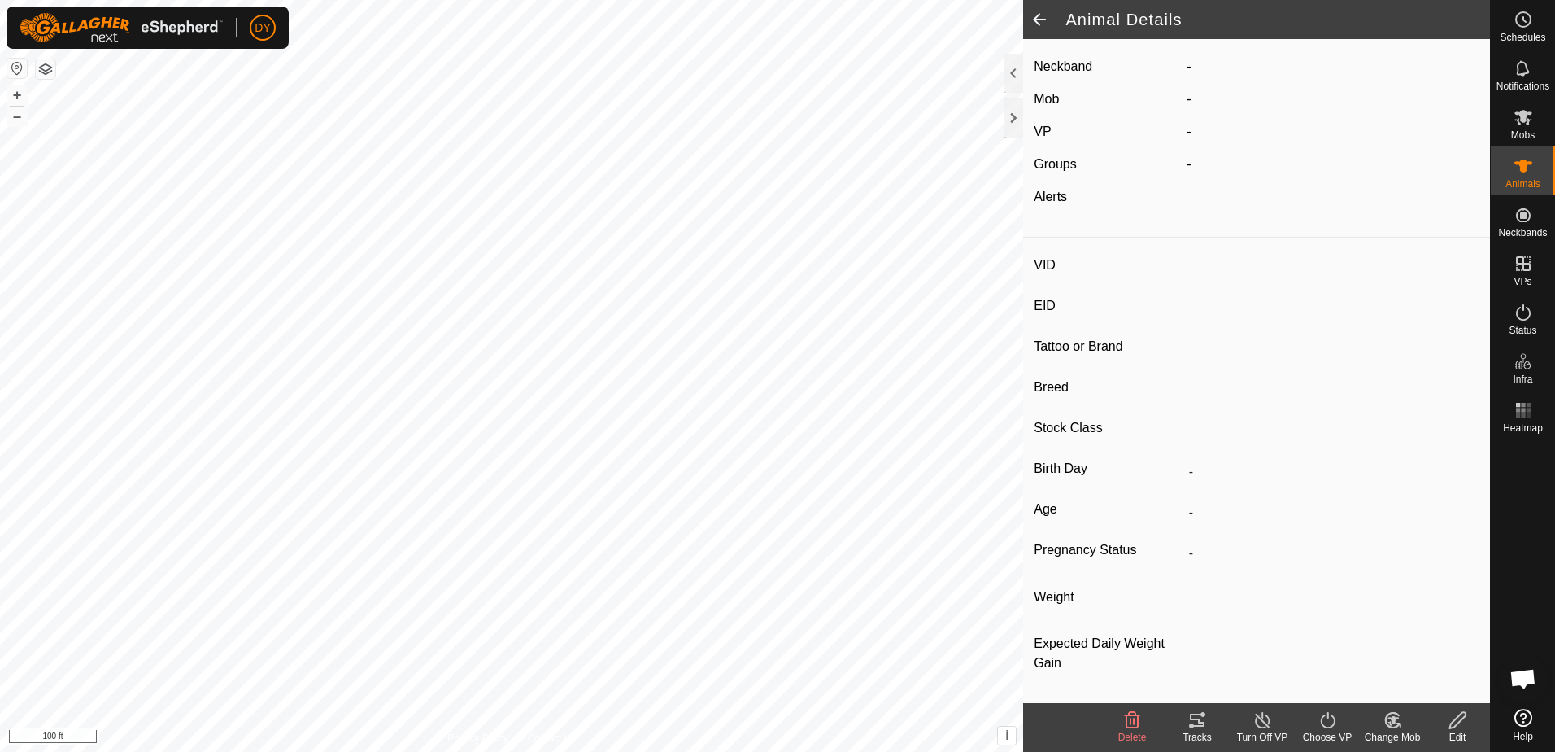
type input "410"
type input "-"
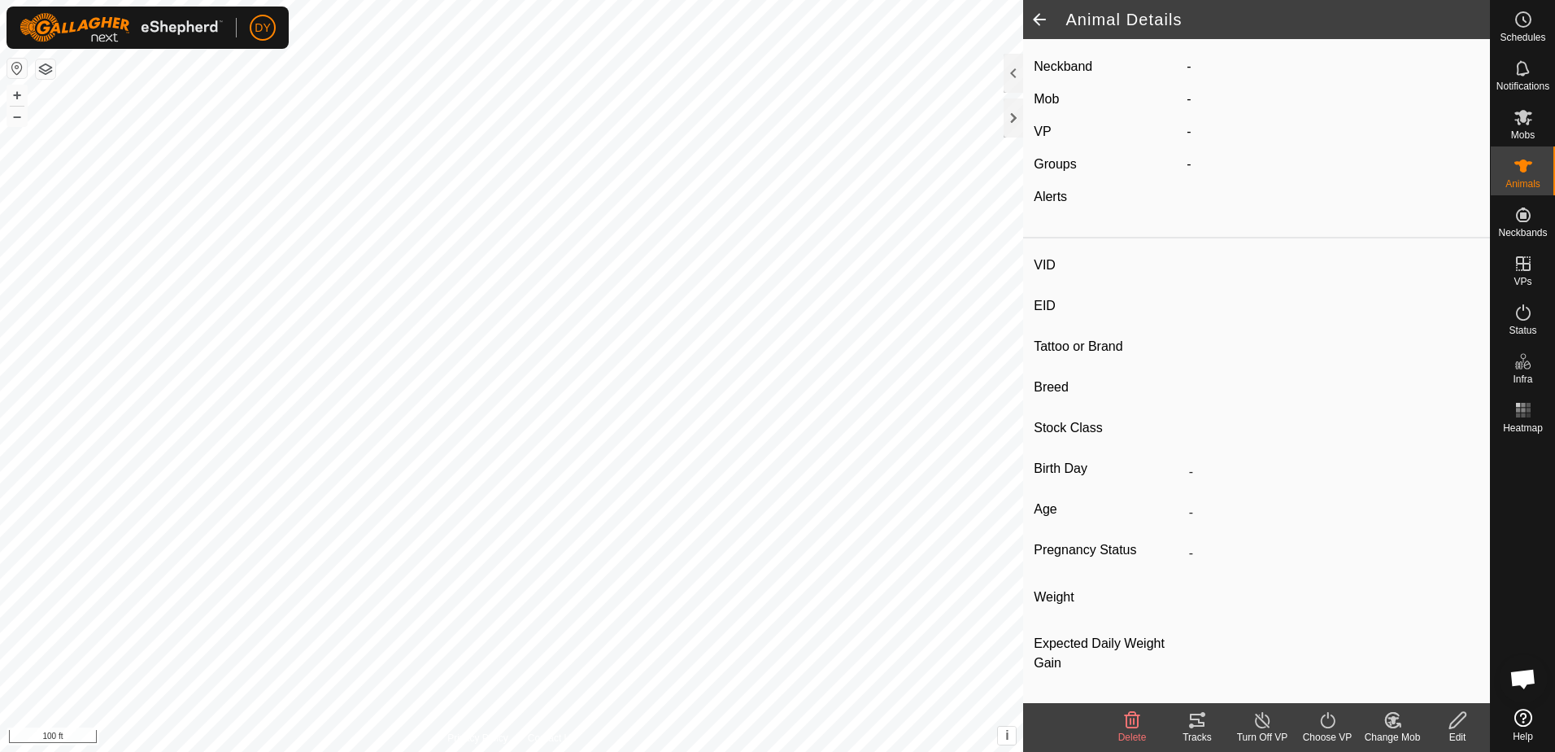
type input "-"
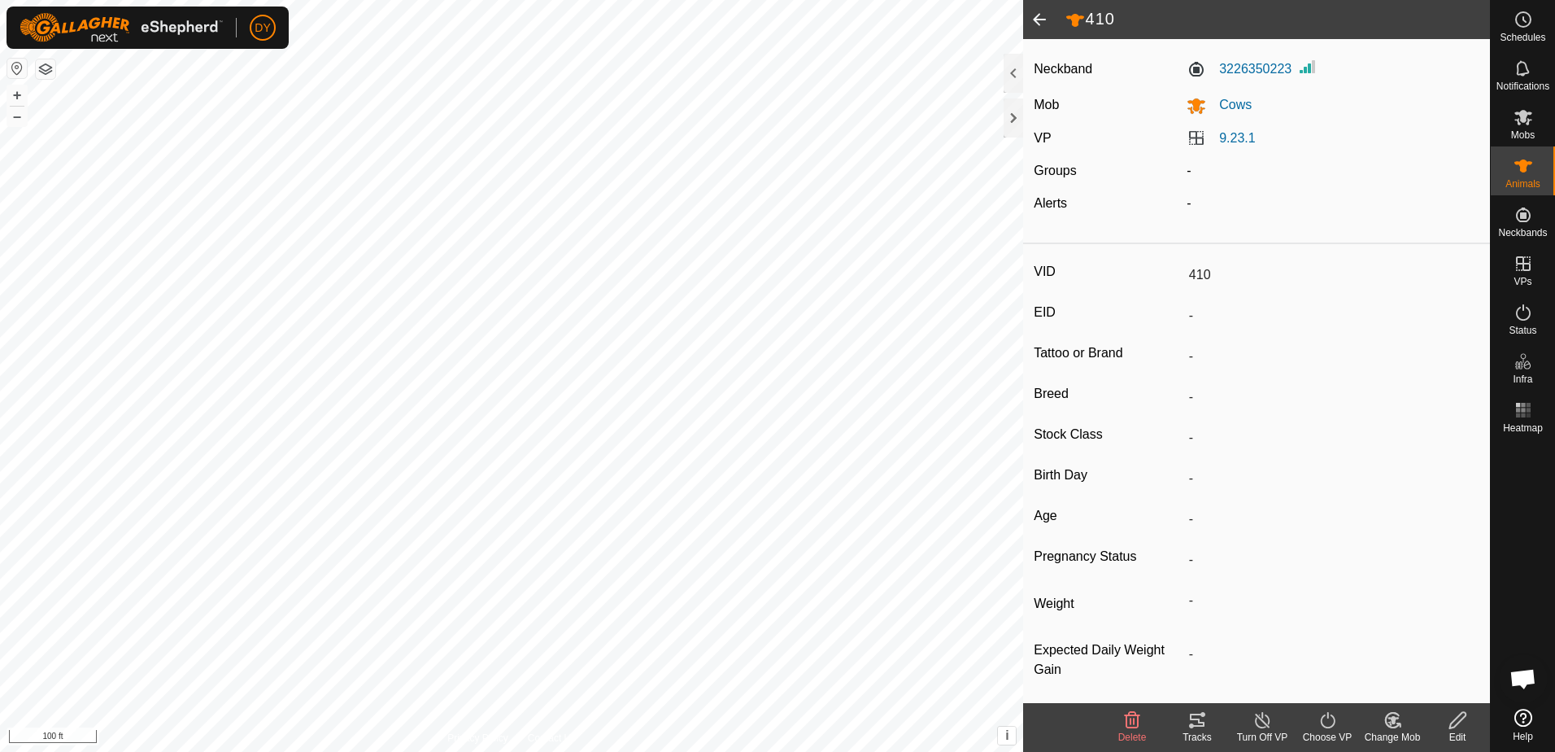
scroll to position [0, 0]
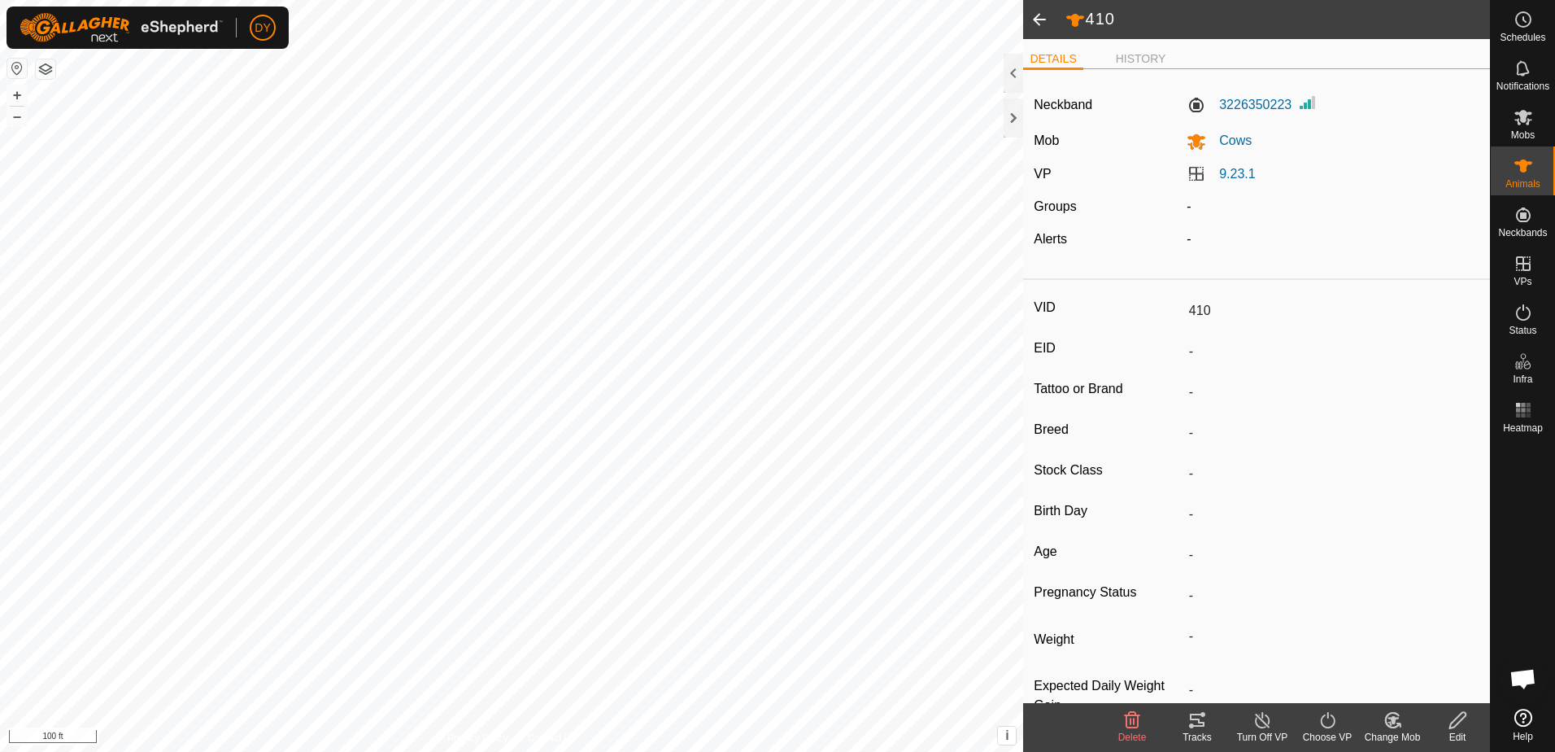
click at [1456, 717] on icon at bounding box center [1457, 720] width 16 height 16
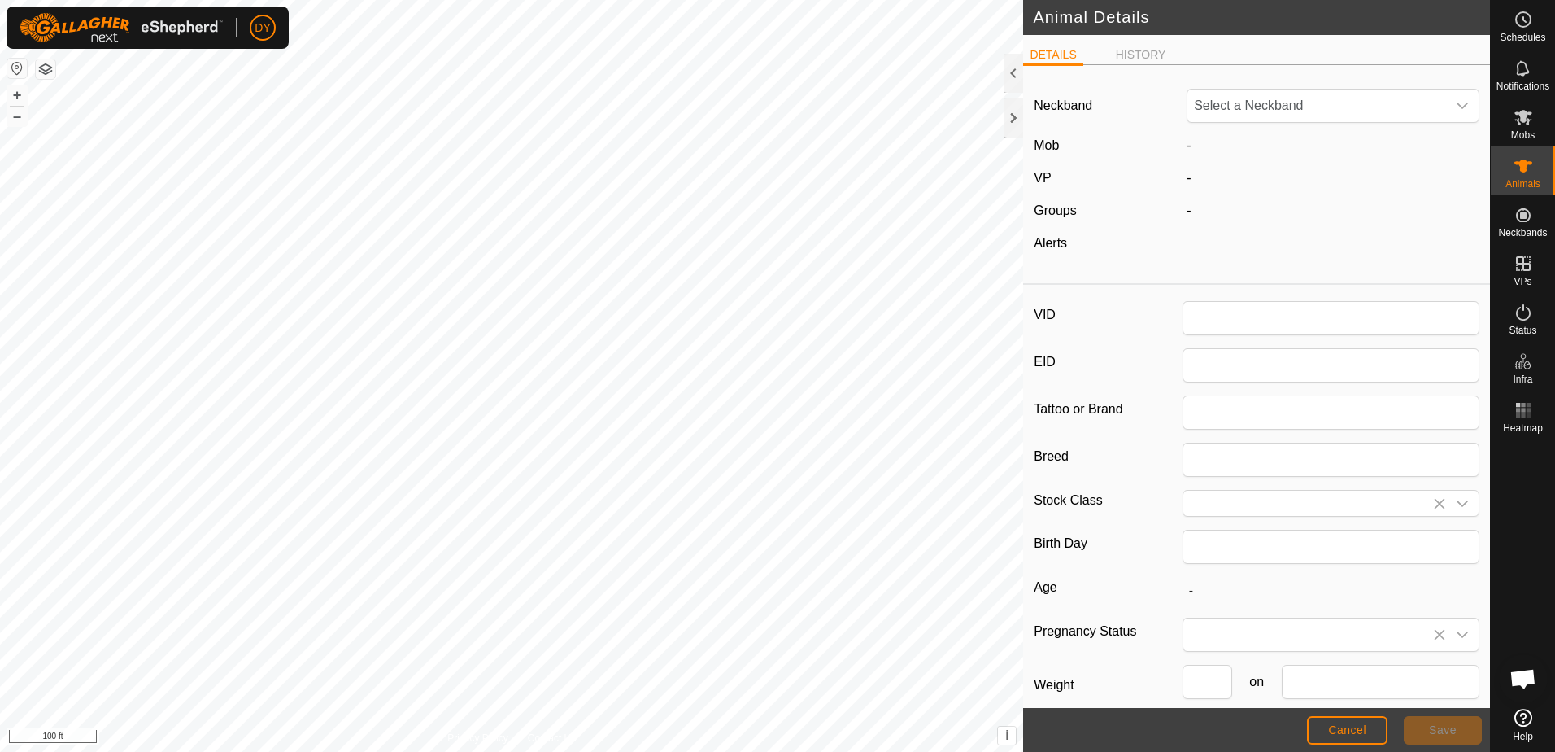
type input "410"
click at [1369, 732] on button "Cancel" at bounding box center [1347, 730] width 81 height 28
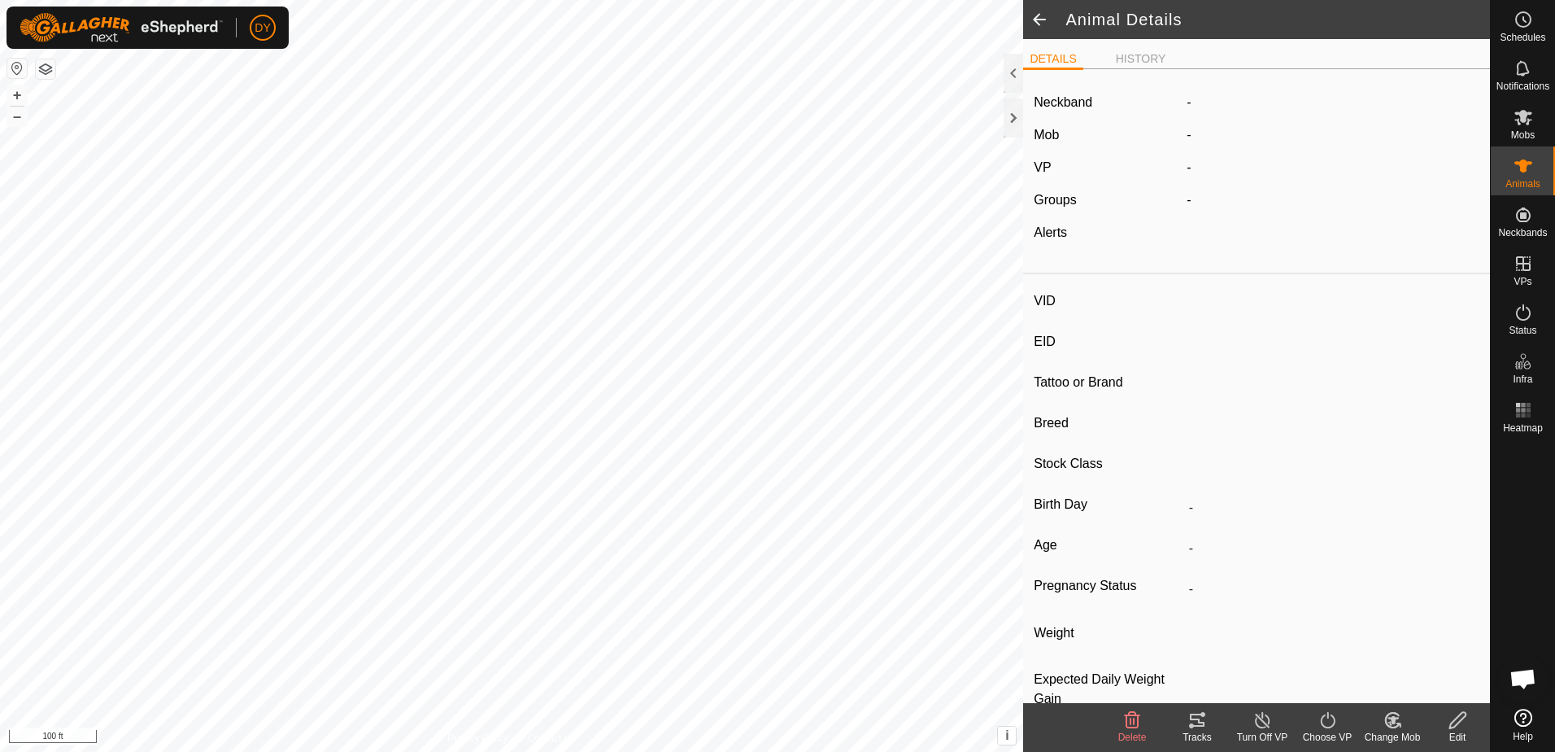
type input "410"
type input "-"
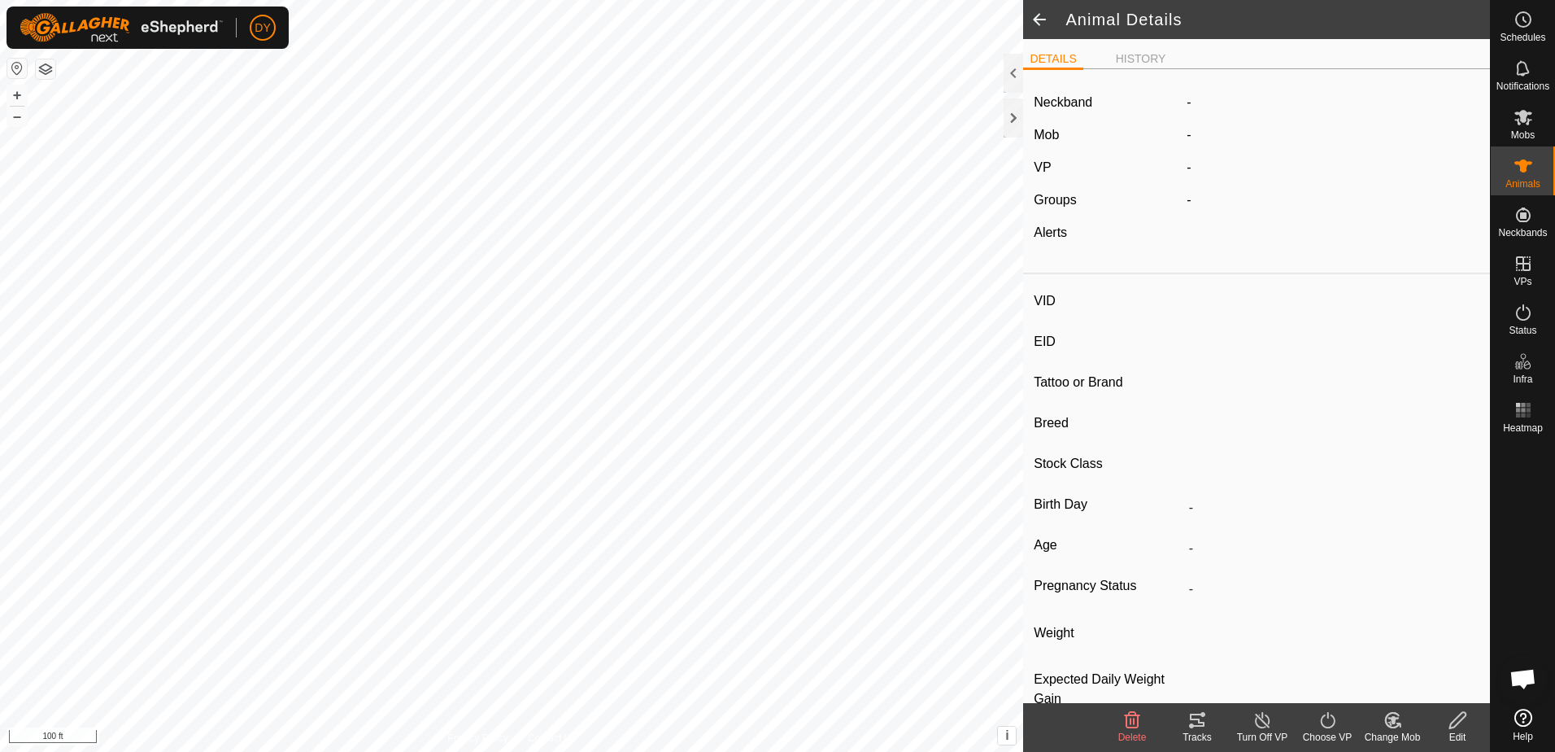
type input "-"
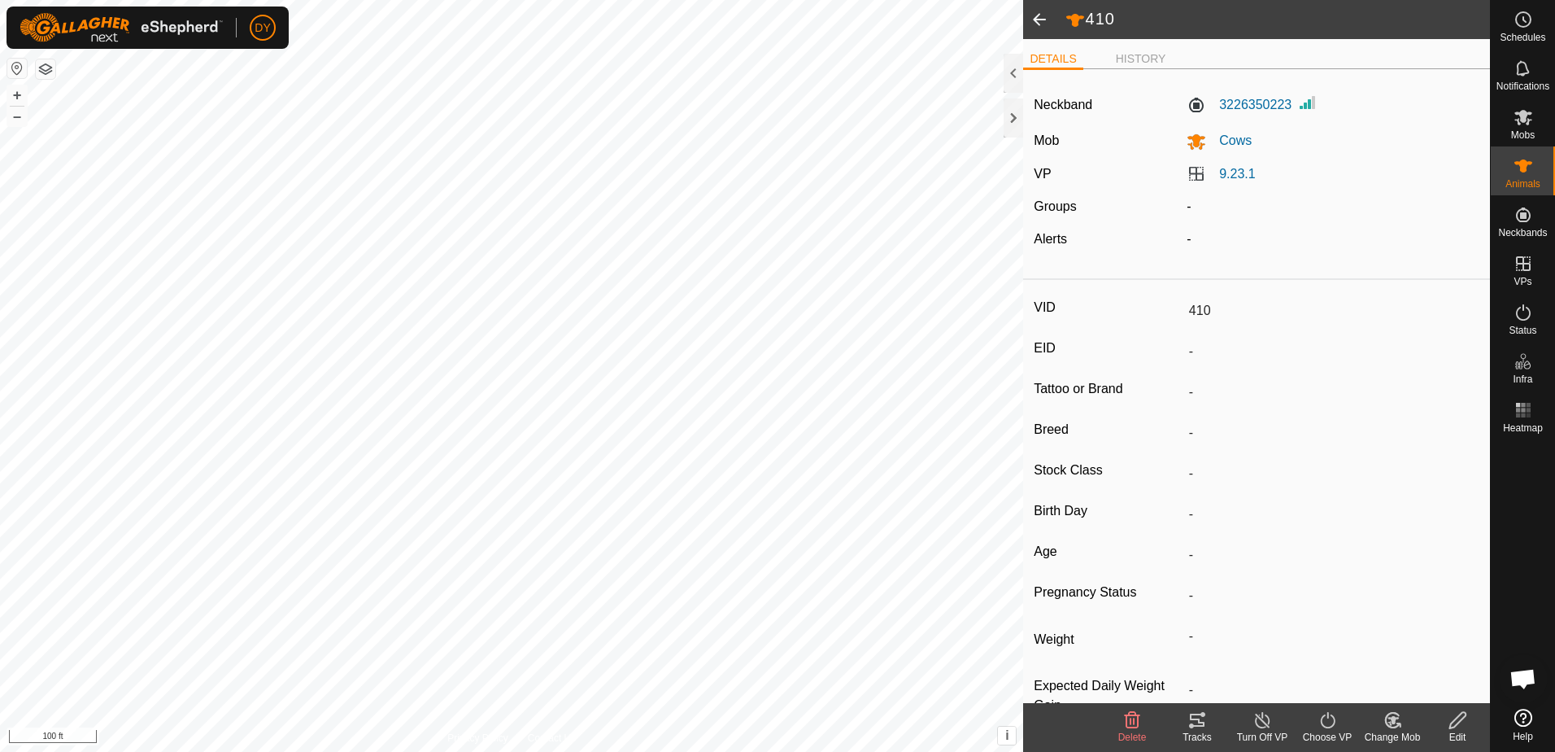
click at [1393, 720] on icon at bounding box center [1393, 720] width 11 height 8
click at [1036, 13] on span at bounding box center [1039, 19] width 33 height 39
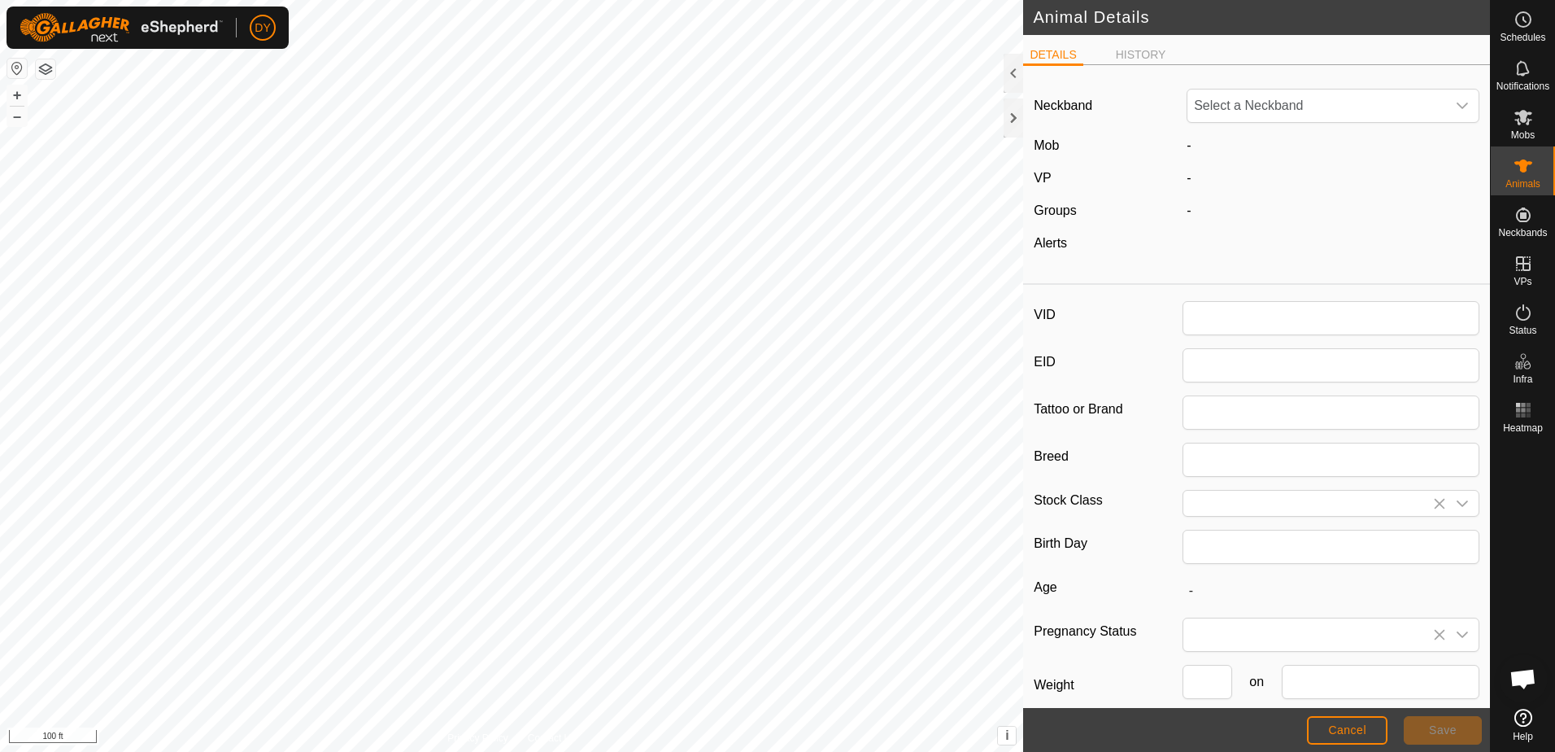
type input "410"
click at [1013, 113] on div at bounding box center [1014, 117] width 20 height 39
